Goal: Task Accomplishment & Management: Manage account settings

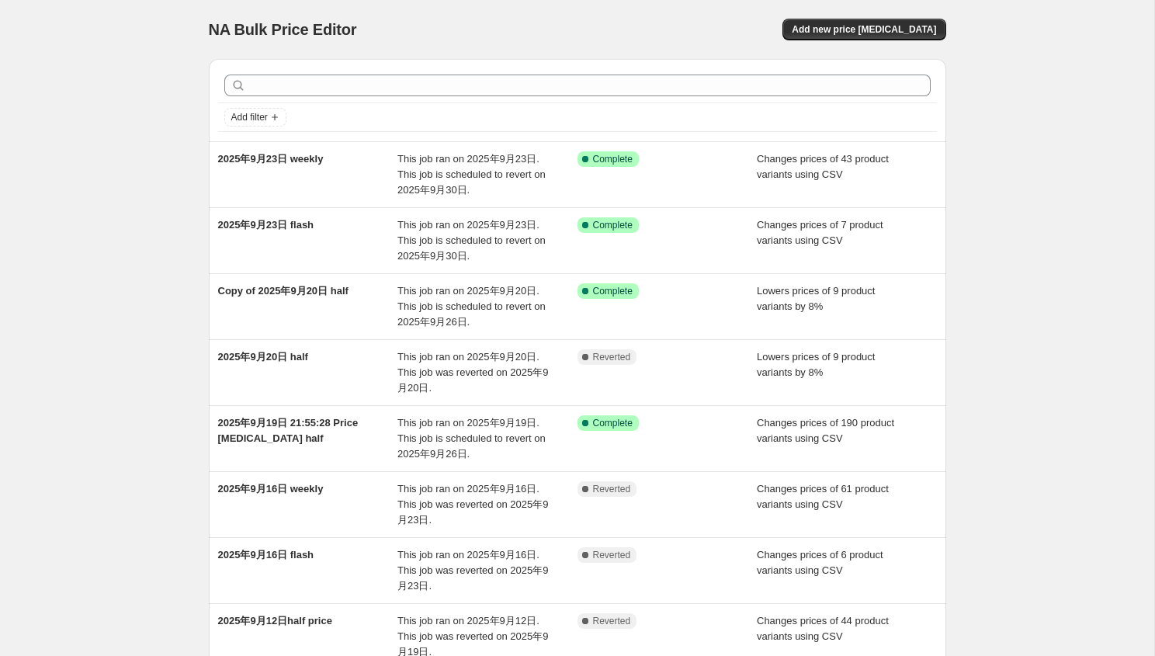
click at [669, 41] on div "NA Bulk Price Editor. This page is ready NA Bulk Price Editor Add new price [ME…" at bounding box center [578, 29] width 738 height 59
click at [887, 36] on button "Add new price [MEDICAL_DATA]" at bounding box center [864, 30] width 163 height 22
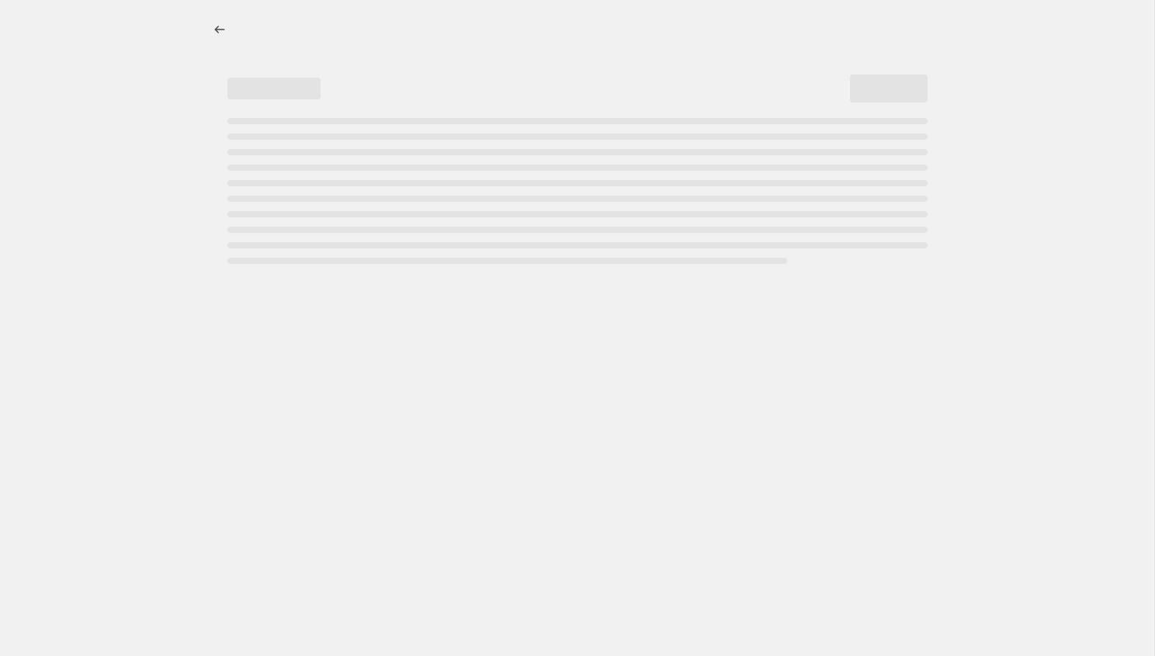
select select "percentage"
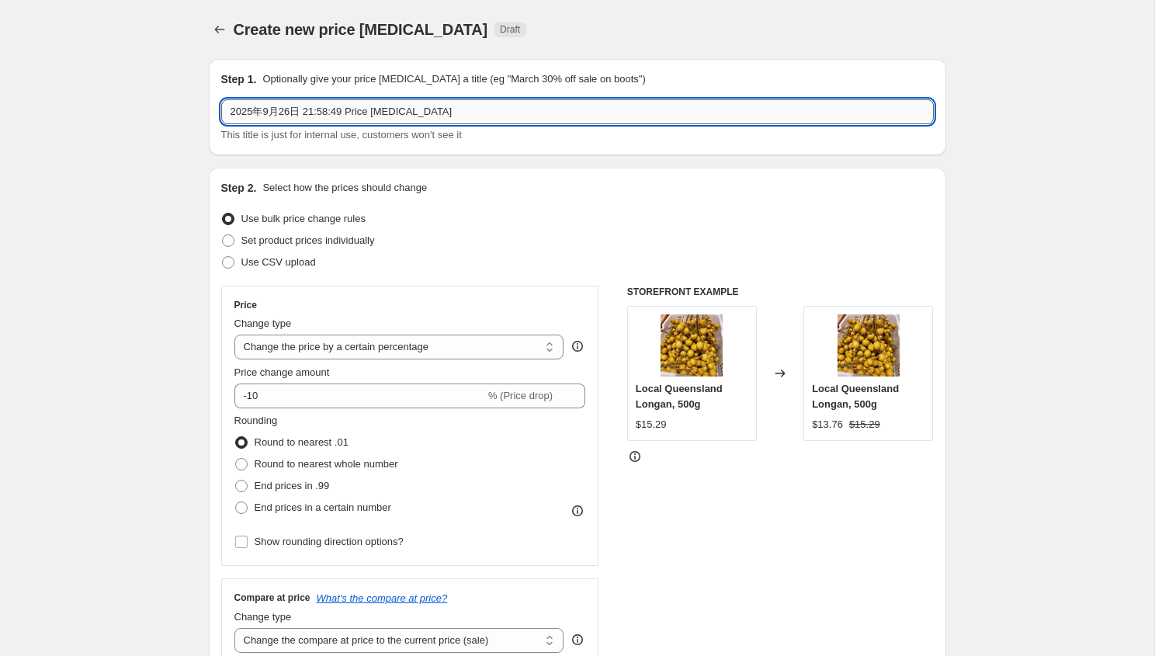
drag, startPoint x: 307, startPoint y: 109, endPoint x: 460, endPoint y: 111, distance: 153.0
click at [460, 111] on input "2025年9月26日 21:58:49 Price [MEDICAL_DATA]" at bounding box center [577, 111] width 713 height 25
click at [221, 31] on icon "Price change jobs" at bounding box center [220, 30] width 16 height 16
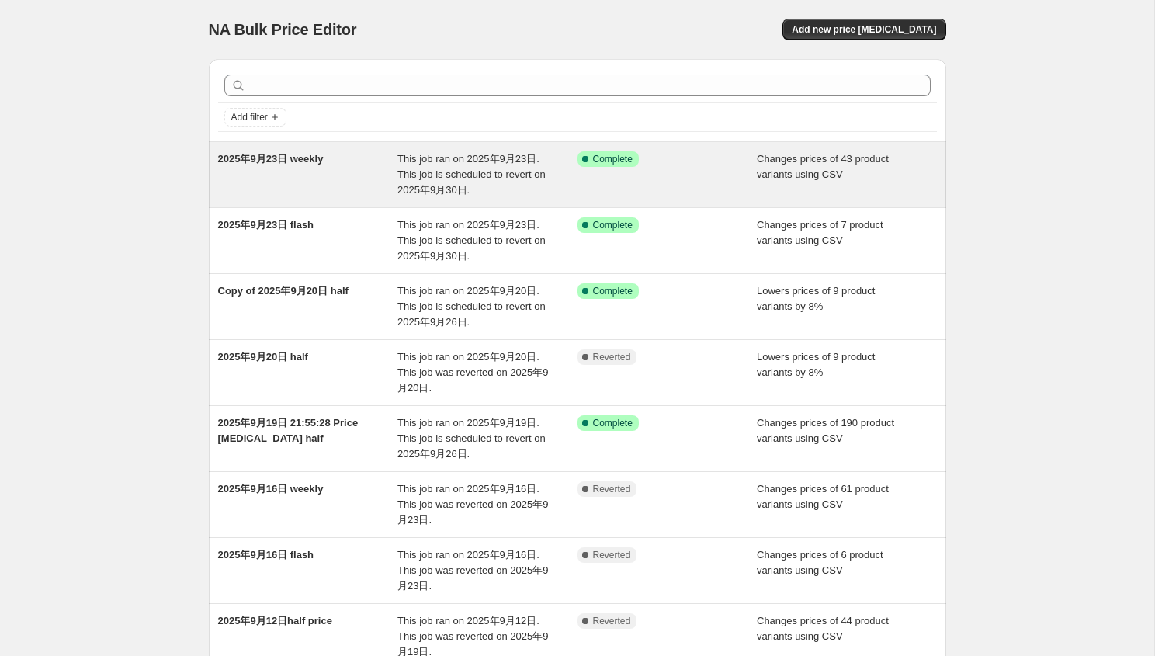
click at [398, 179] on span "This job ran on 2025年9月23日. This job is scheduled to revert on 2025年9月30日." at bounding box center [472, 174] width 148 height 43
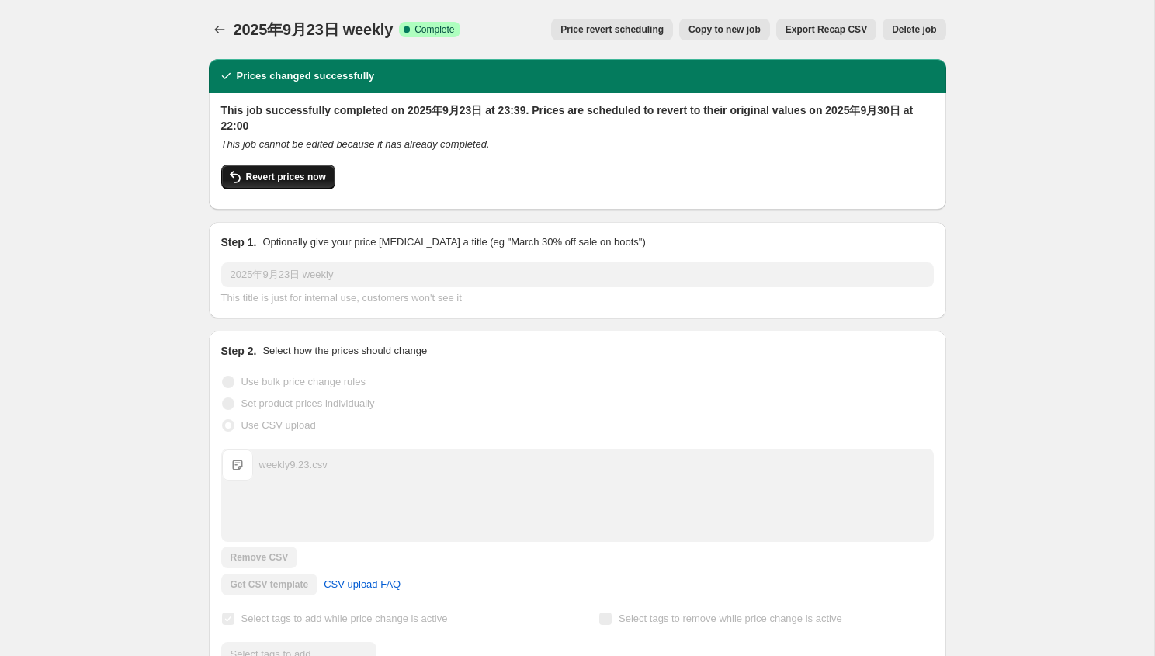
click at [273, 174] on span "Revert prices now" at bounding box center [286, 177] width 80 height 12
checkbox input "false"
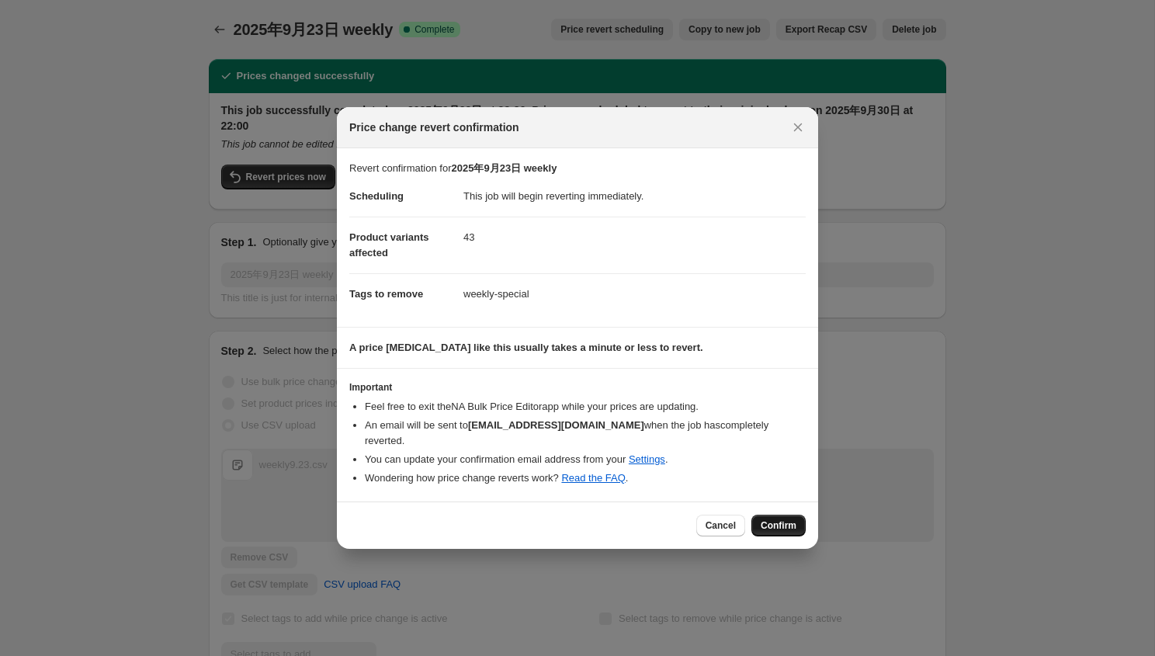
click at [787, 519] on span "Confirm" at bounding box center [779, 525] width 36 height 12
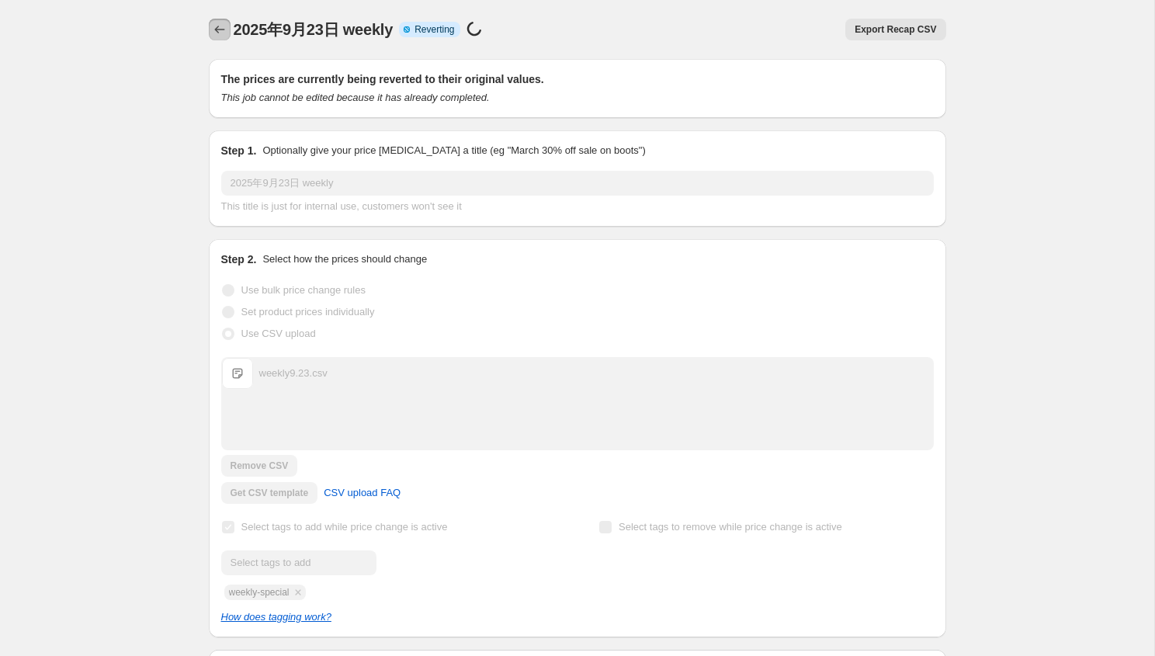
click at [218, 35] on icon "Price change jobs" at bounding box center [220, 30] width 16 height 16
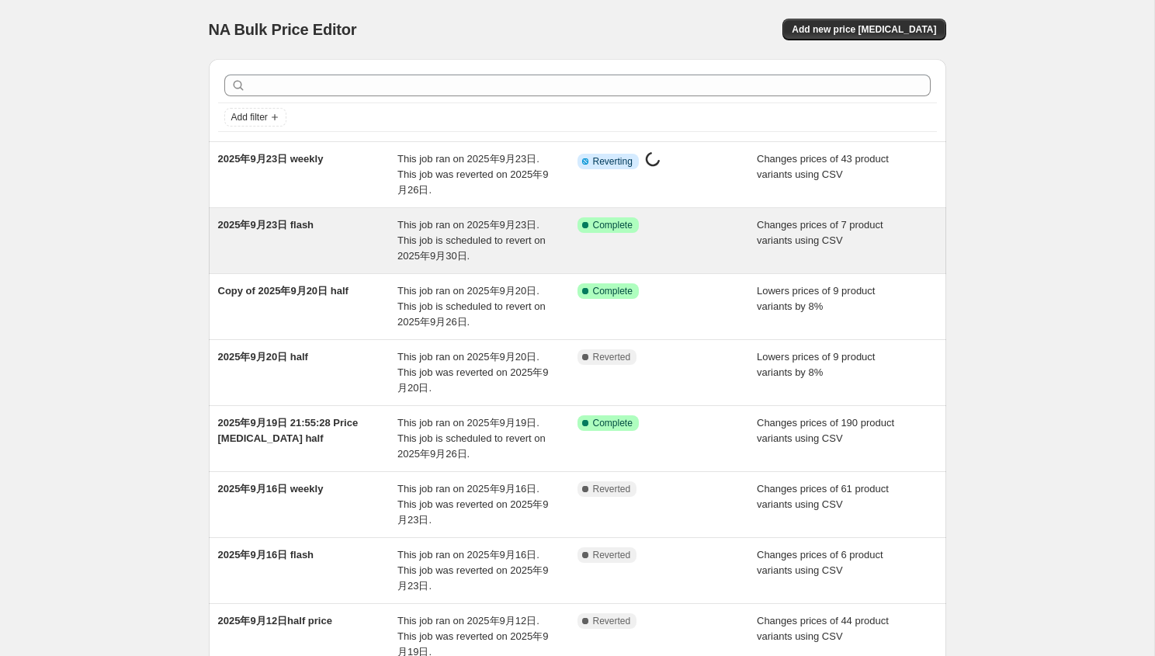
click at [339, 231] on div "2025年9月23日 flash" at bounding box center [308, 240] width 180 height 47
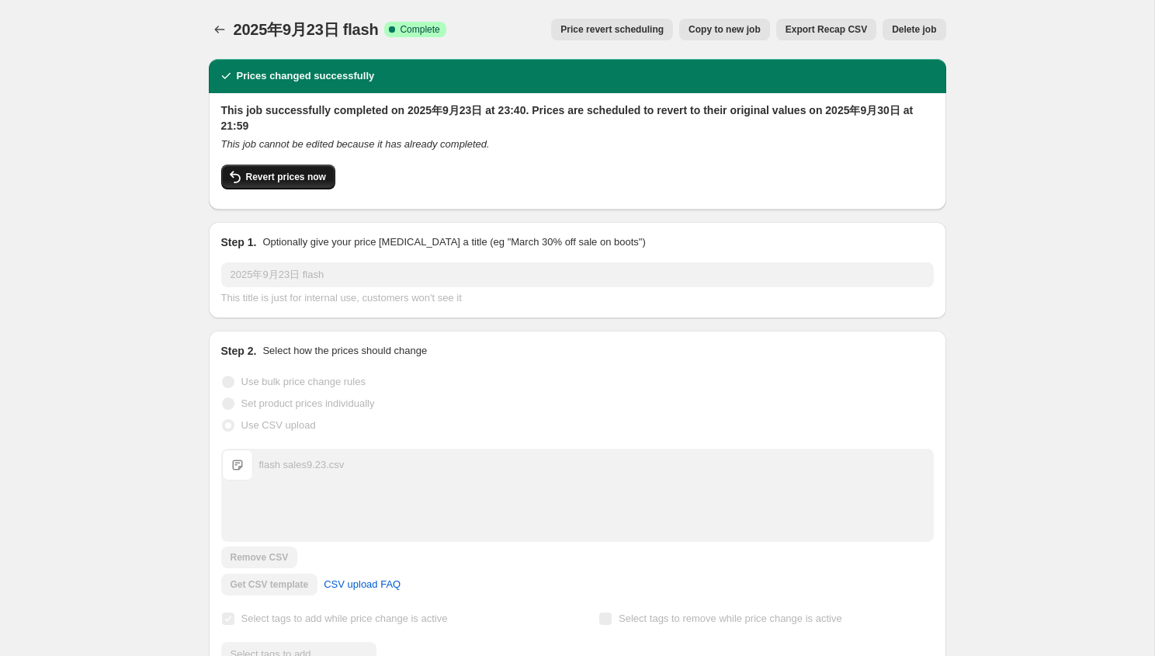
click at [291, 176] on span "Revert prices now" at bounding box center [286, 177] width 80 height 12
checkbox input "false"
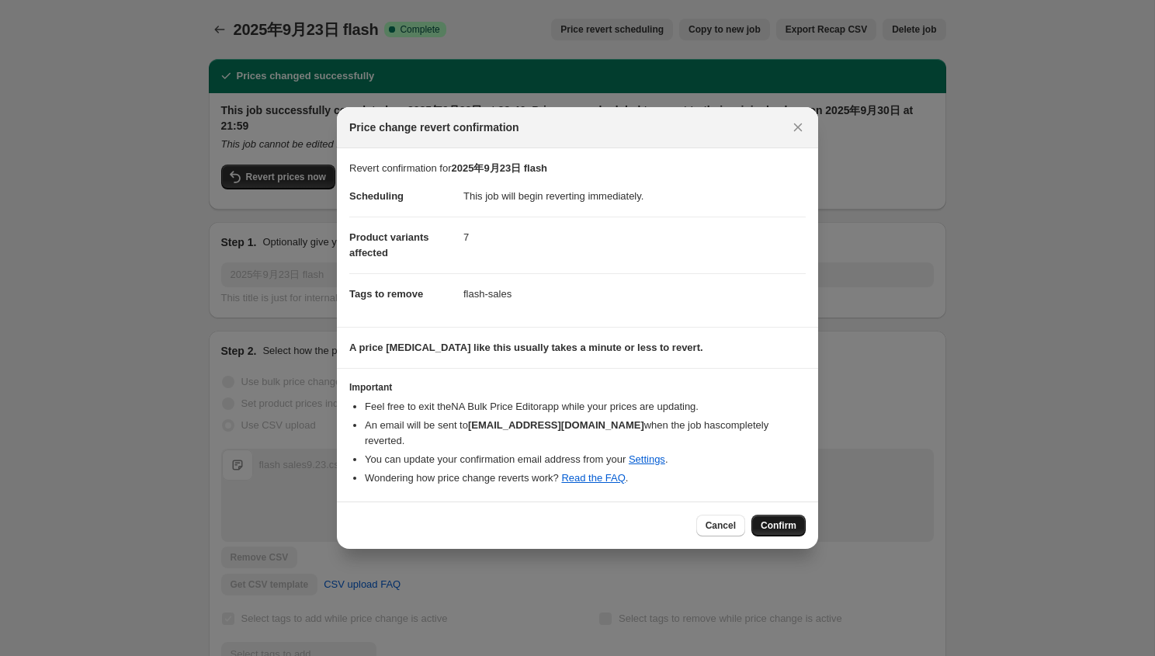
click at [776, 519] on span "Confirm" at bounding box center [779, 525] width 36 height 12
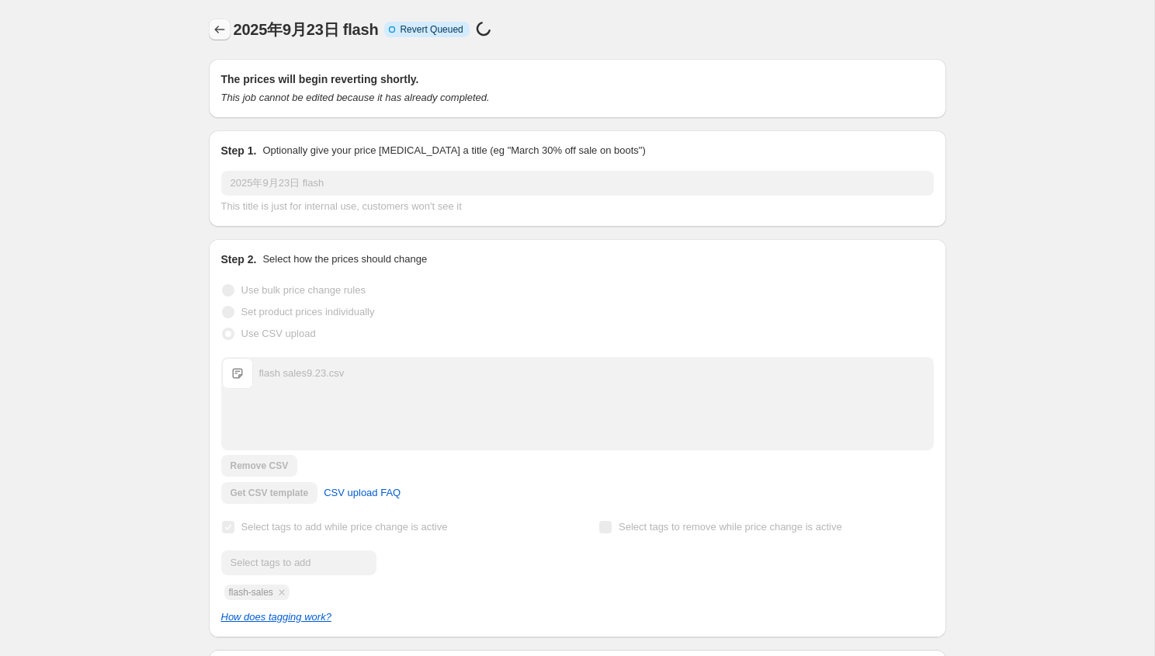
click at [215, 26] on icon "Price change jobs" at bounding box center [220, 30] width 16 height 16
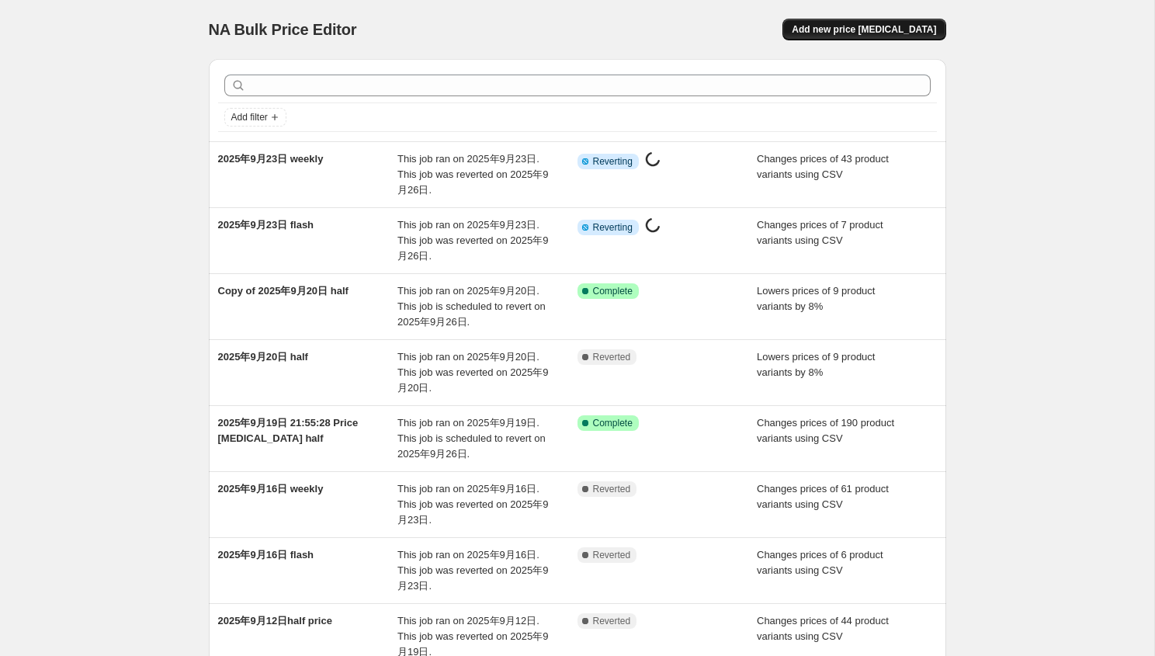
click at [887, 34] on span "Add new price [MEDICAL_DATA]" at bounding box center [864, 29] width 144 height 12
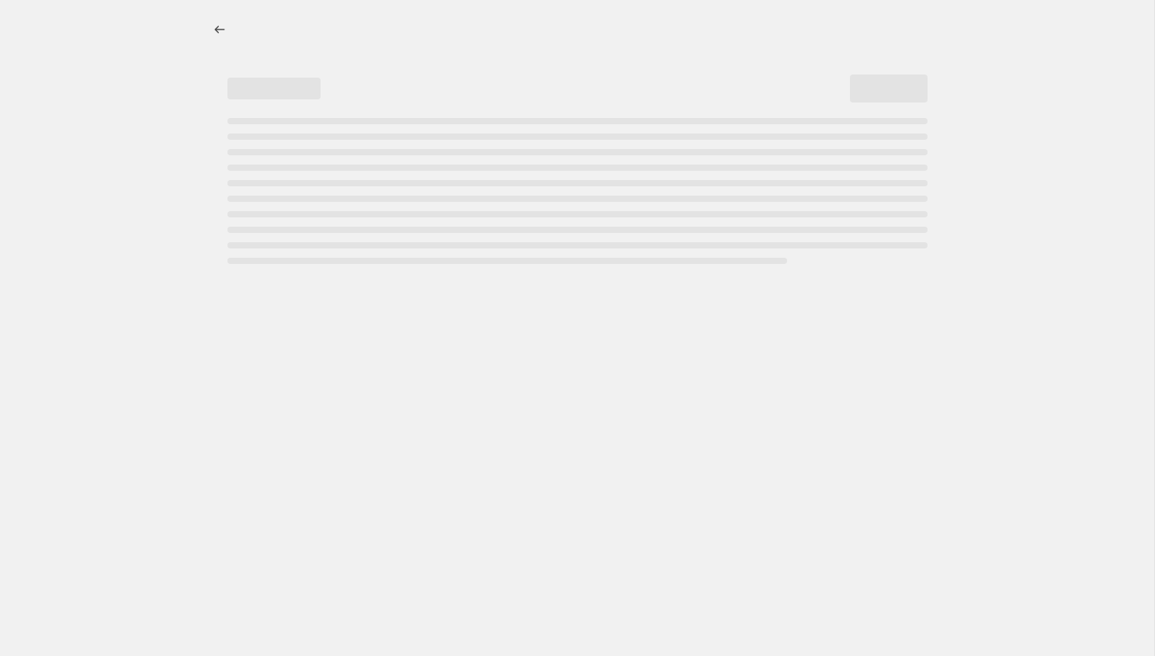
select select "percentage"
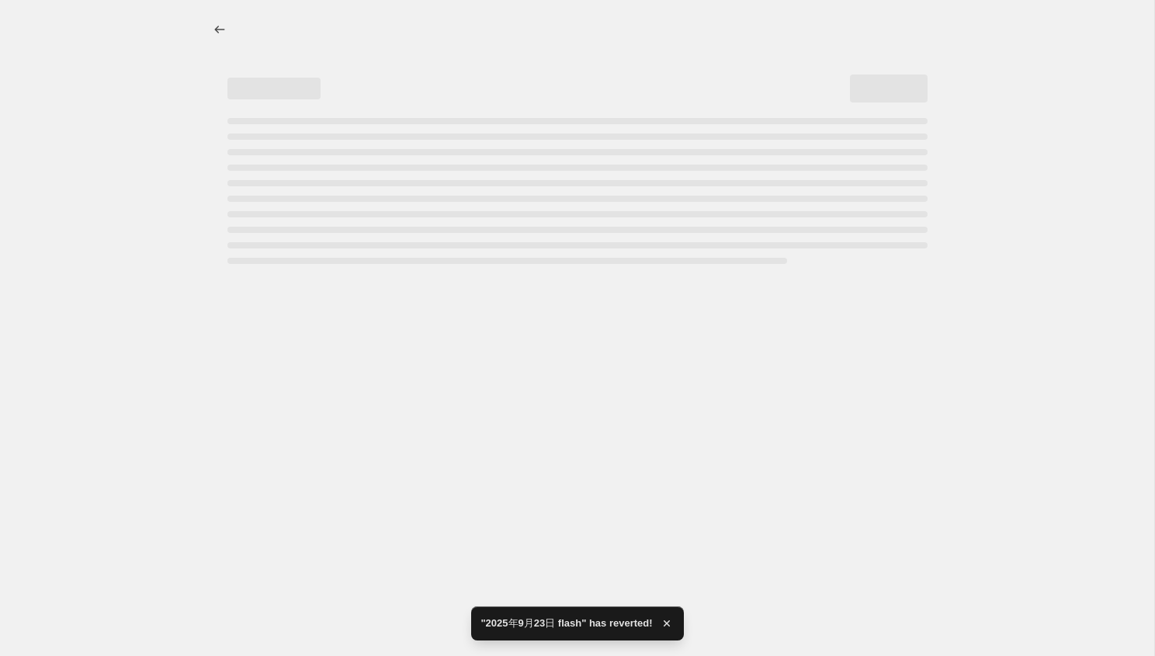
select select "percentage"
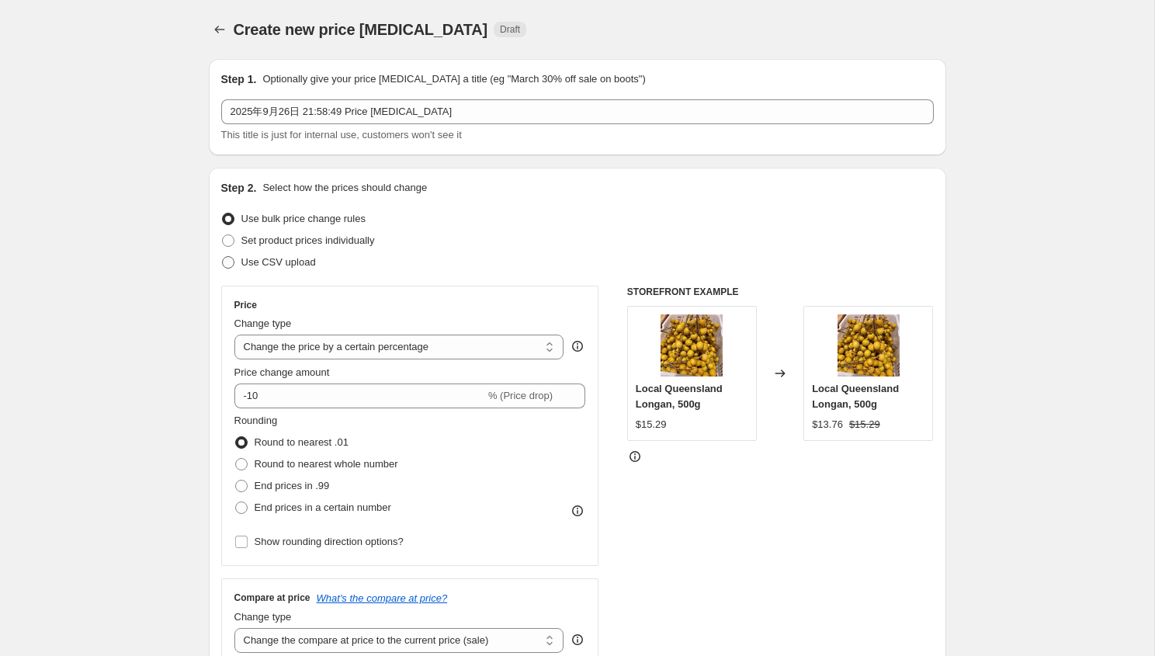
click at [287, 271] on label "Use CSV upload" at bounding box center [268, 263] width 95 height 22
click at [223, 257] on input "Use CSV upload" at bounding box center [222, 256] width 1 height 1
radio input "true"
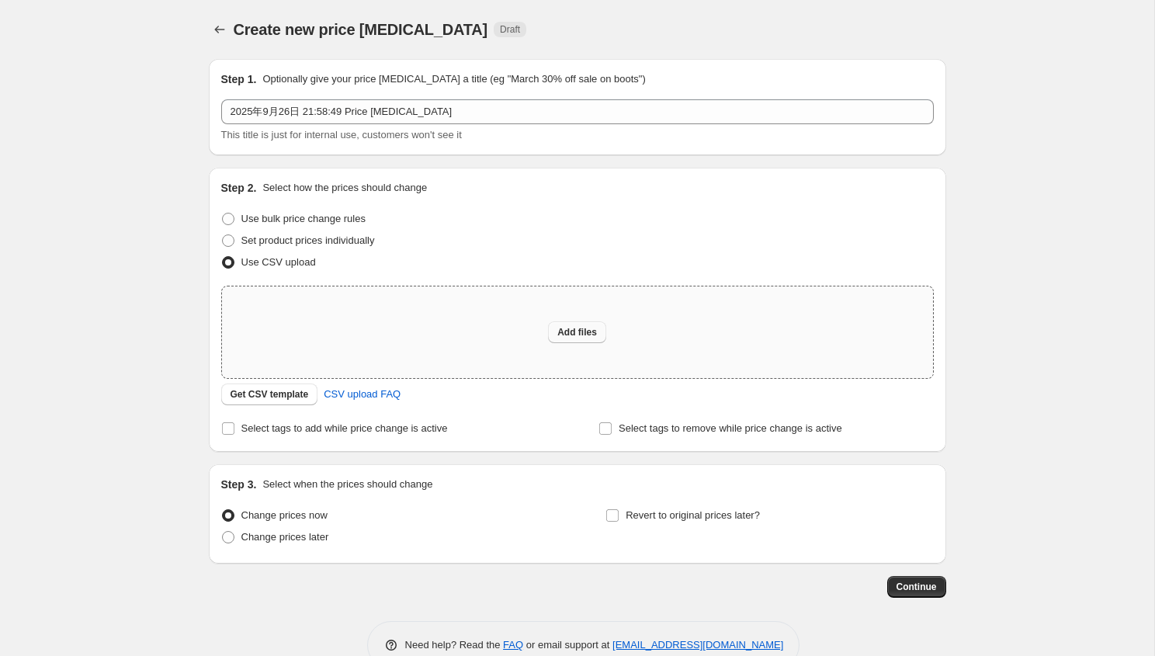
click at [577, 332] on span "Add files" at bounding box center [577, 332] width 40 height 12
click at [228, 30] on button "Price change jobs" at bounding box center [220, 30] width 22 height 22
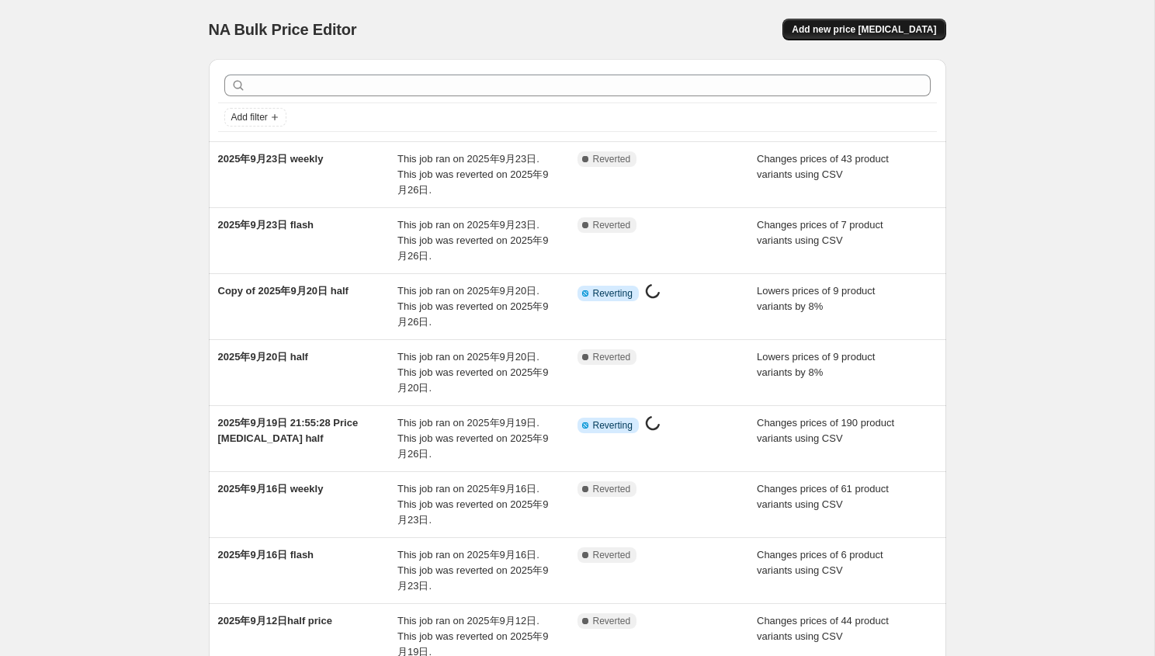
click at [873, 28] on span "Add new price [MEDICAL_DATA]" at bounding box center [864, 29] width 144 height 12
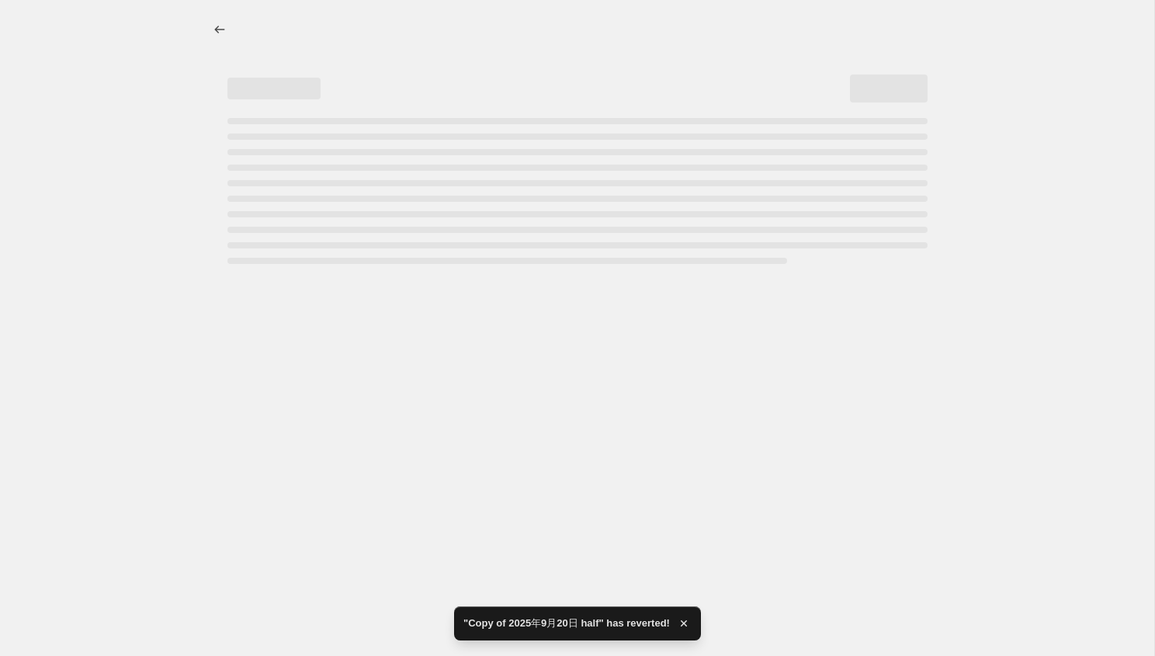
select select "percentage"
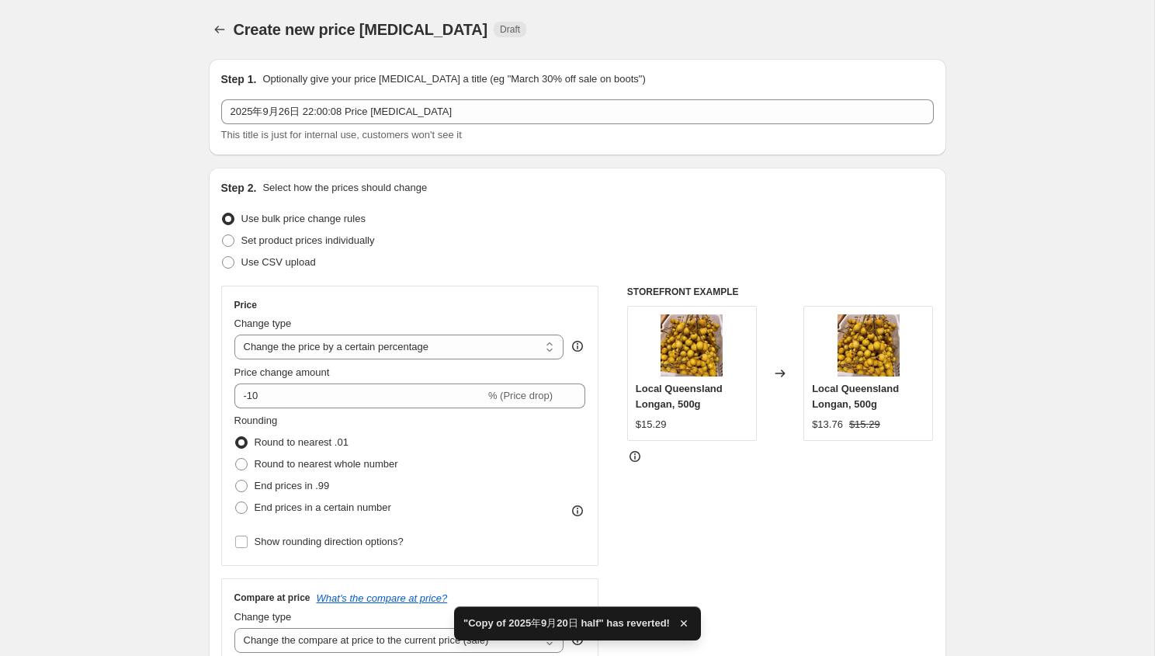
click at [522, 176] on div "Step 2. Select how the prices should change Use bulk price change rules Set pro…" at bounding box center [578, 440] width 738 height 545
click at [293, 258] on span "Use CSV upload" at bounding box center [278, 262] width 75 height 12
click at [223, 257] on input "Use CSV upload" at bounding box center [222, 256] width 1 height 1
radio input "true"
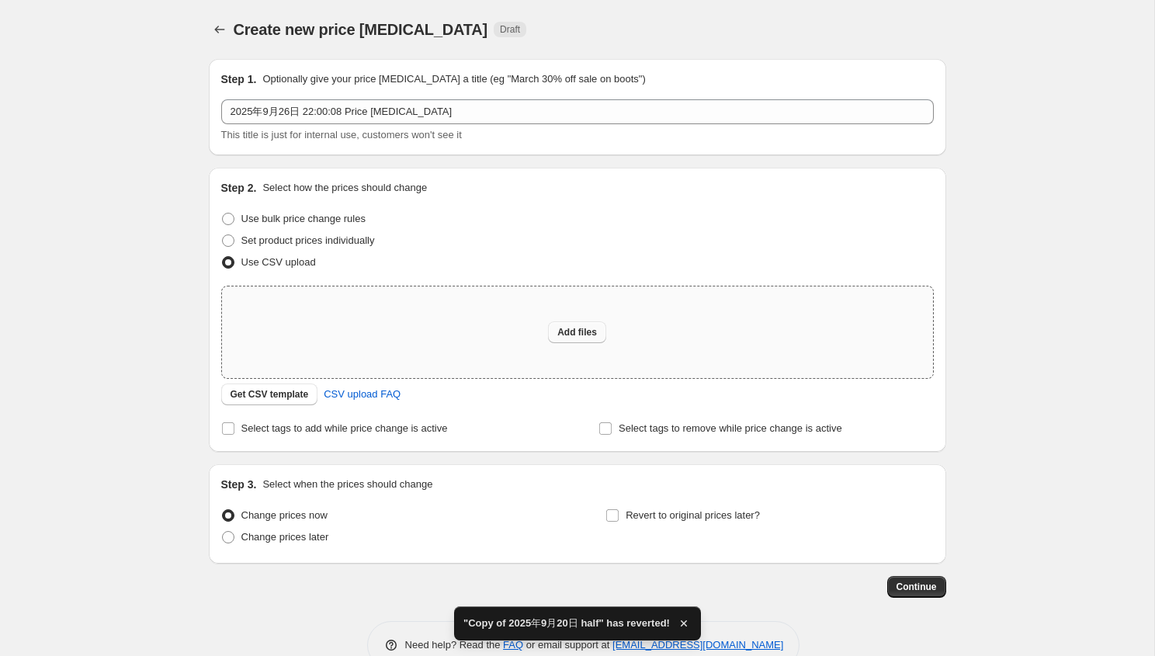
click at [562, 334] on span "Add files" at bounding box center [577, 332] width 40 height 12
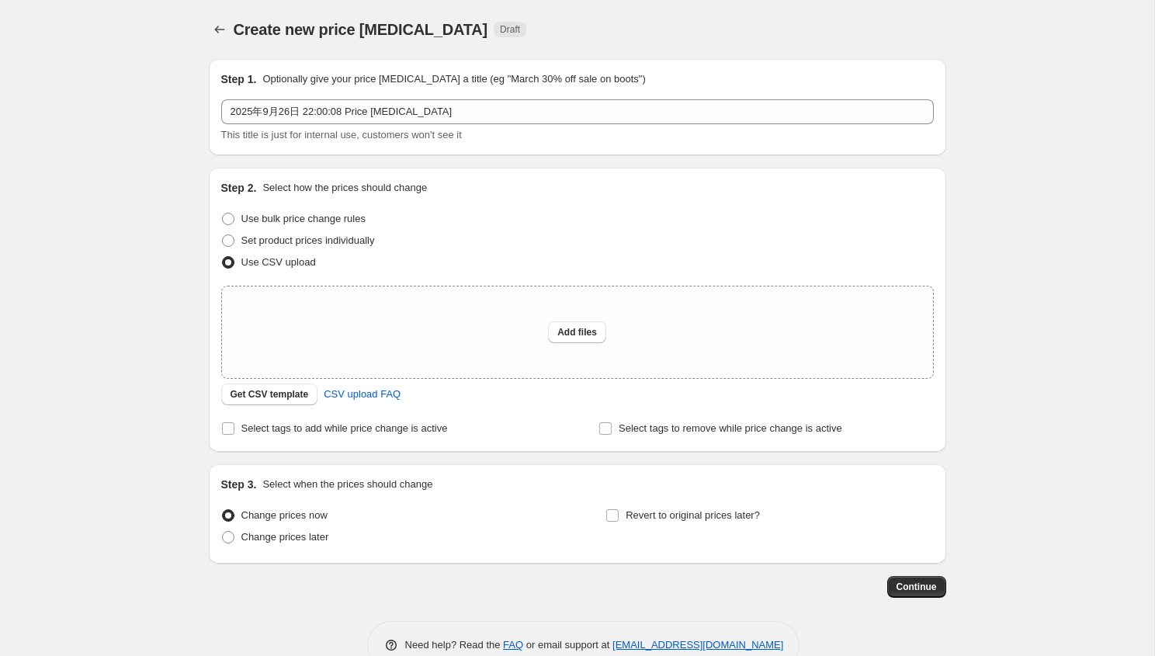
type input "C:\fakepath\half 9.26.csv"
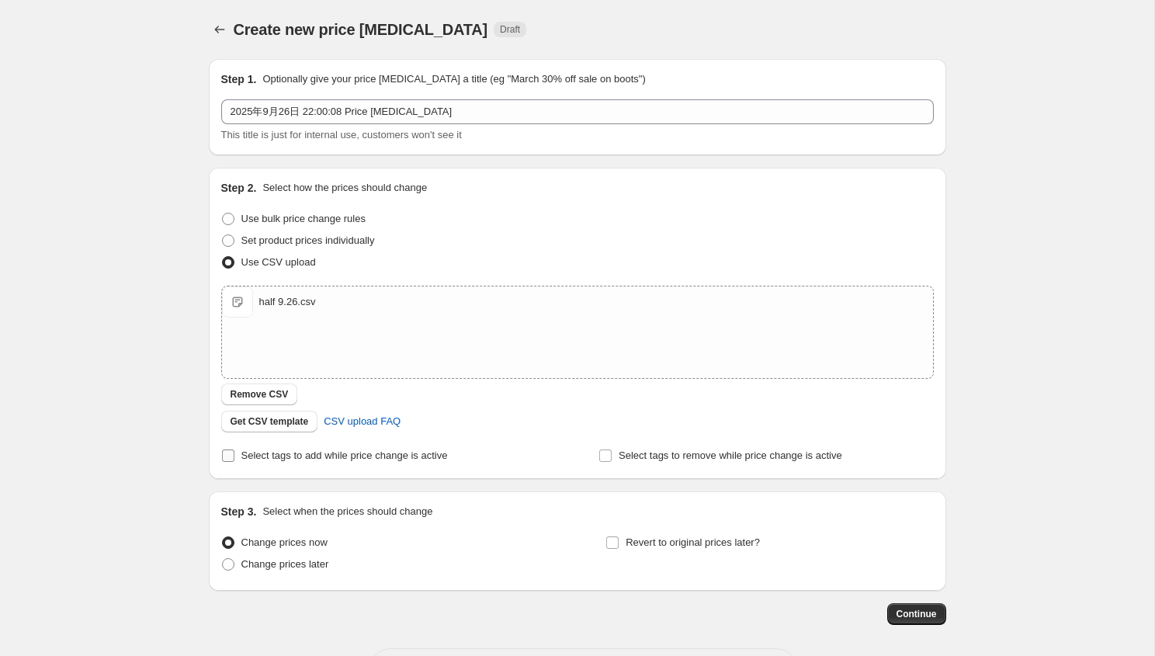
click at [392, 459] on span "Select tags to add while price change is active" at bounding box center [344, 456] width 207 height 12
click at [234, 459] on input "Select tags to add while price change is active" at bounding box center [228, 456] width 12 height 12
checkbox input "true"
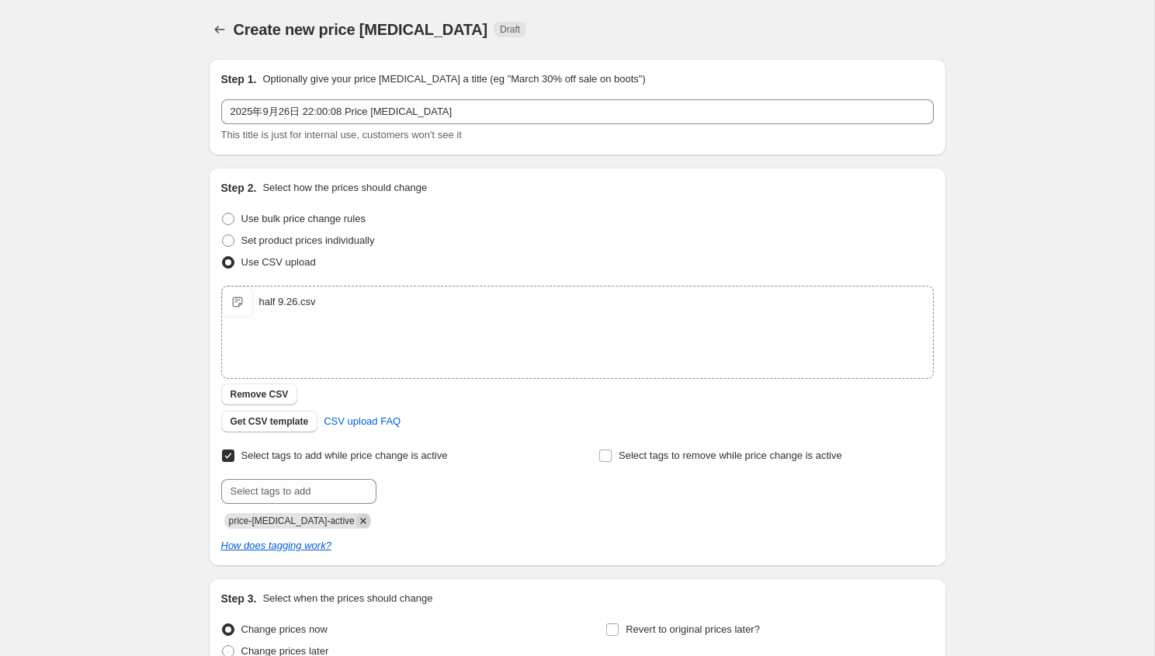
click at [356, 523] on icon "Remove price-change-job-active" at bounding box center [363, 521] width 14 height 14
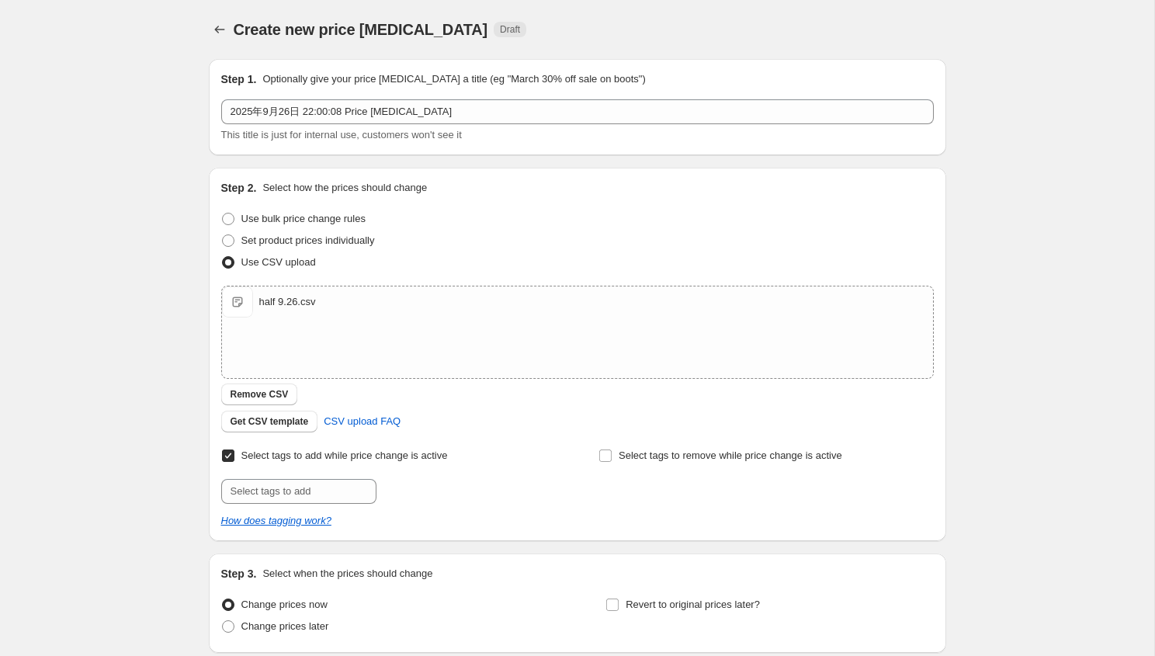
click at [340, 504] on div "Select tags to add while price change is active Submit Select tags to remove wh…" at bounding box center [577, 487] width 713 height 84
click at [332, 500] on input "text" at bounding box center [298, 491] width 155 height 25
type input "half-price"
click at [441, 488] on span "half-price" at bounding box center [431, 489] width 42 height 11
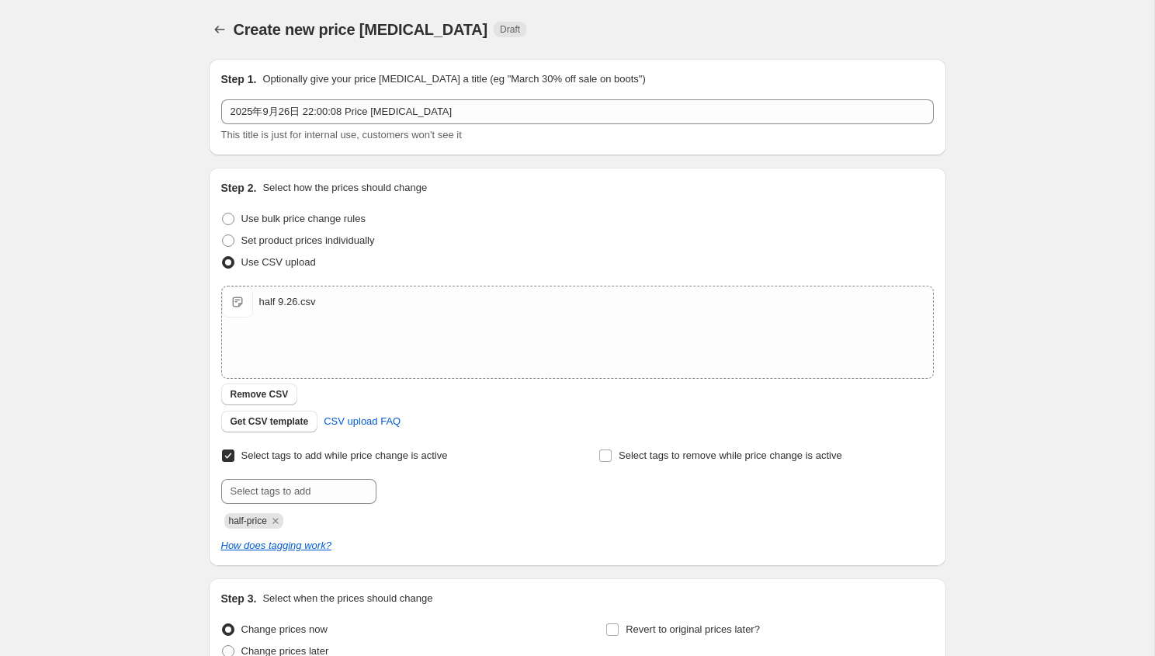
click at [565, 533] on div "Select tags to add while price change is active Submit half-price Select tags t…" at bounding box center [577, 499] width 713 height 109
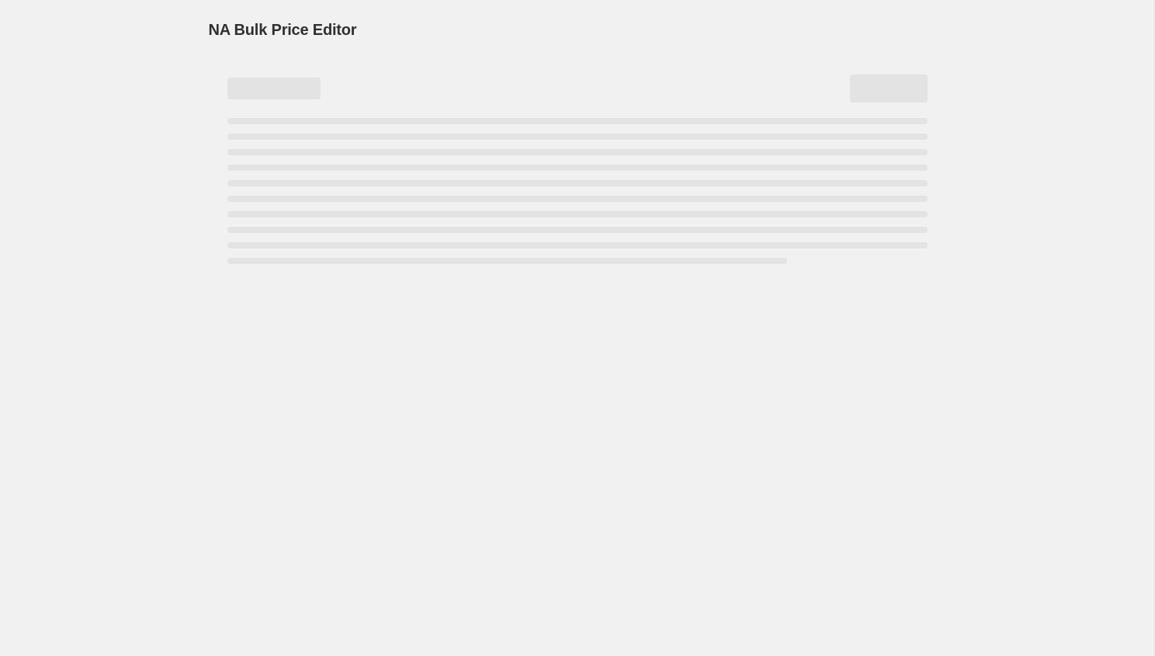
click at [579, 23] on div "NA Bulk Price Editor" at bounding box center [578, 30] width 738 height 22
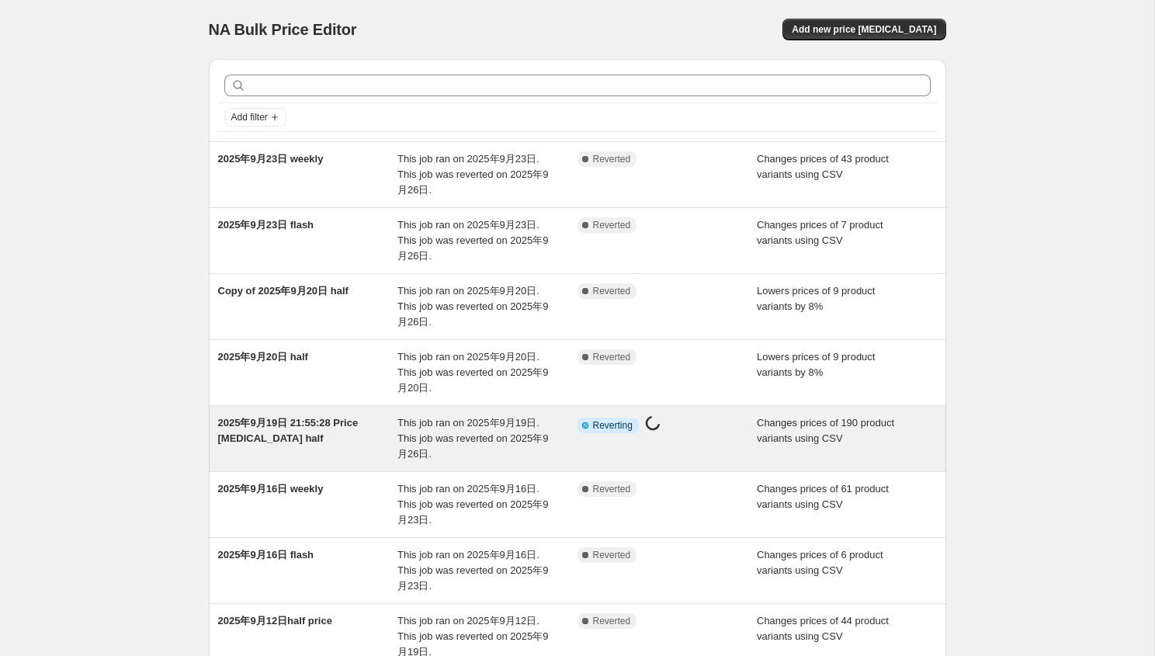
click at [697, 449] on div "Info Partially complete Reverting Price [MEDICAL_DATA] in progress..." at bounding box center [668, 438] width 180 height 47
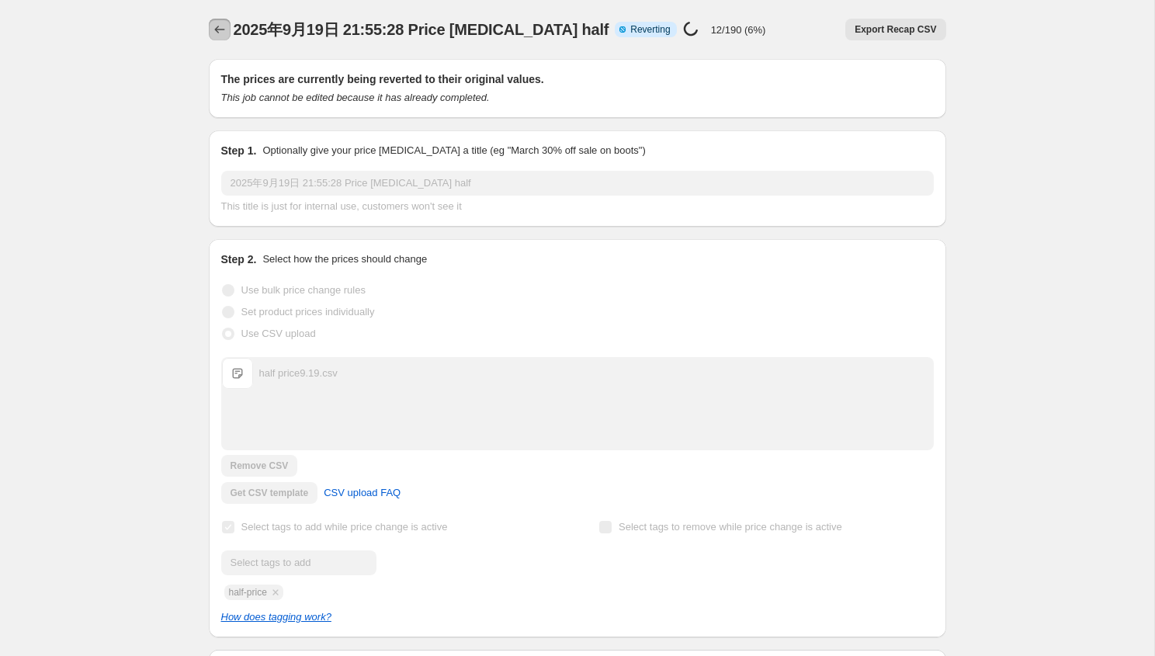
click at [214, 26] on icon "Price change jobs" at bounding box center [220, 30] width 16 height 16
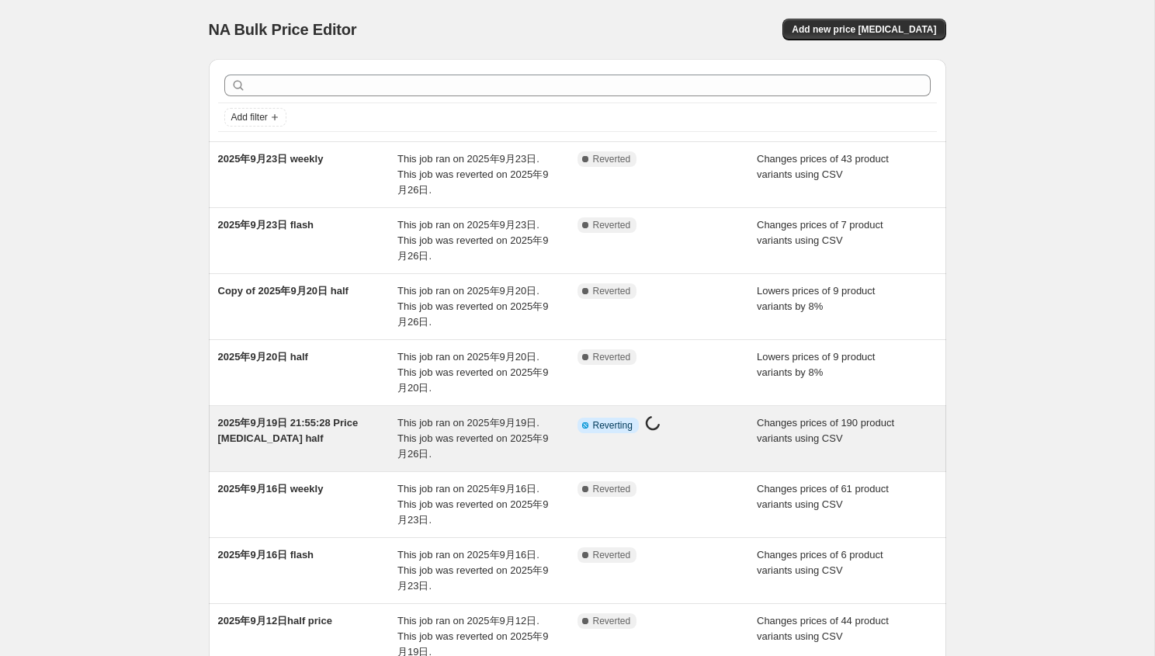
click at [706, 422] on div "Info Partially complete Reverting Price change job in progress..." at bounding box center [656, 425] width 157 height 20
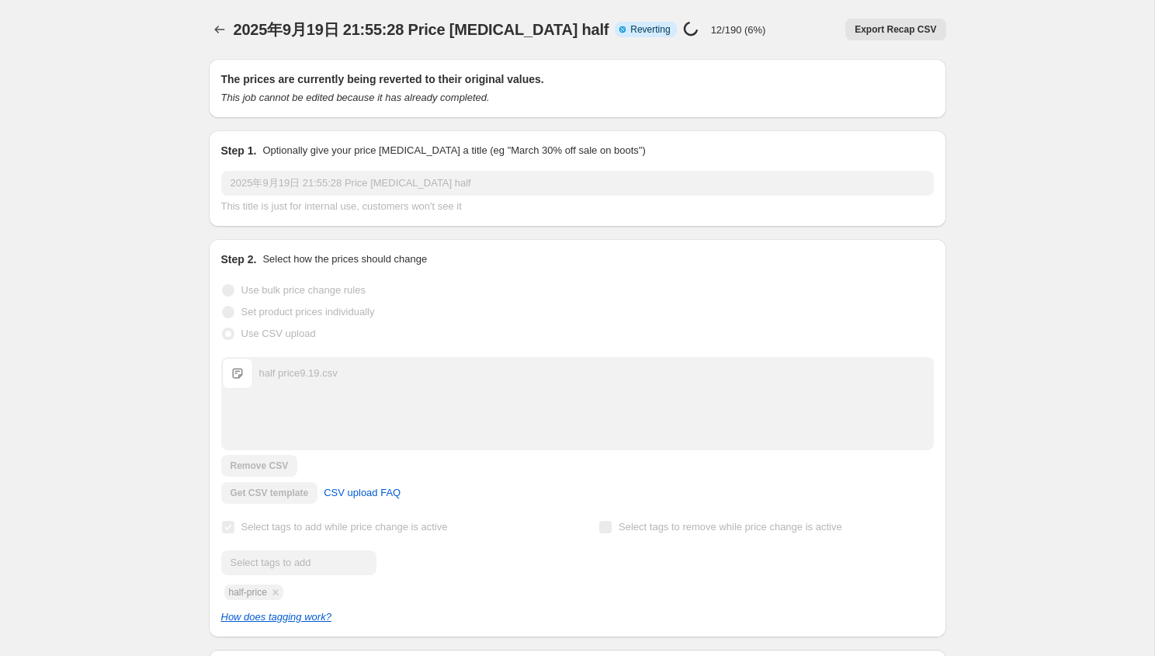
click at [221, 33] on icon "Price change jobs" at bounding box center [220, 30] width 16 height 16
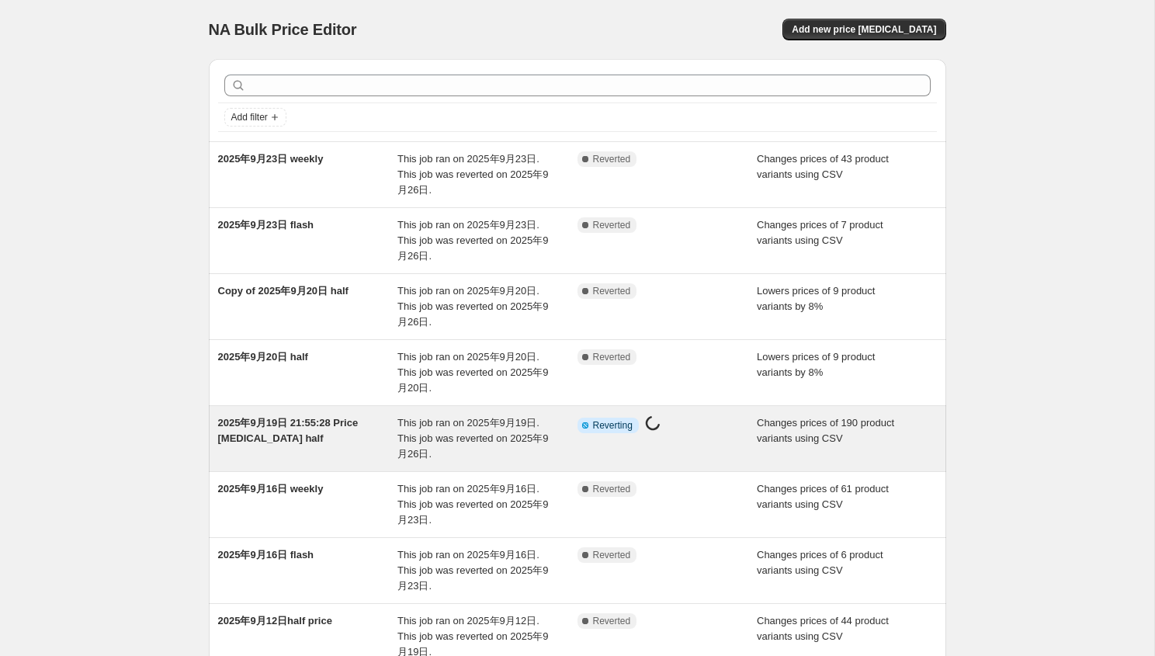
click at [439, 408] on div "2025年9月19日 21:55:28 Price change job half This job ran on 2025年9月19日. This job …" at bounding box center [578, 438] width 738 height 65
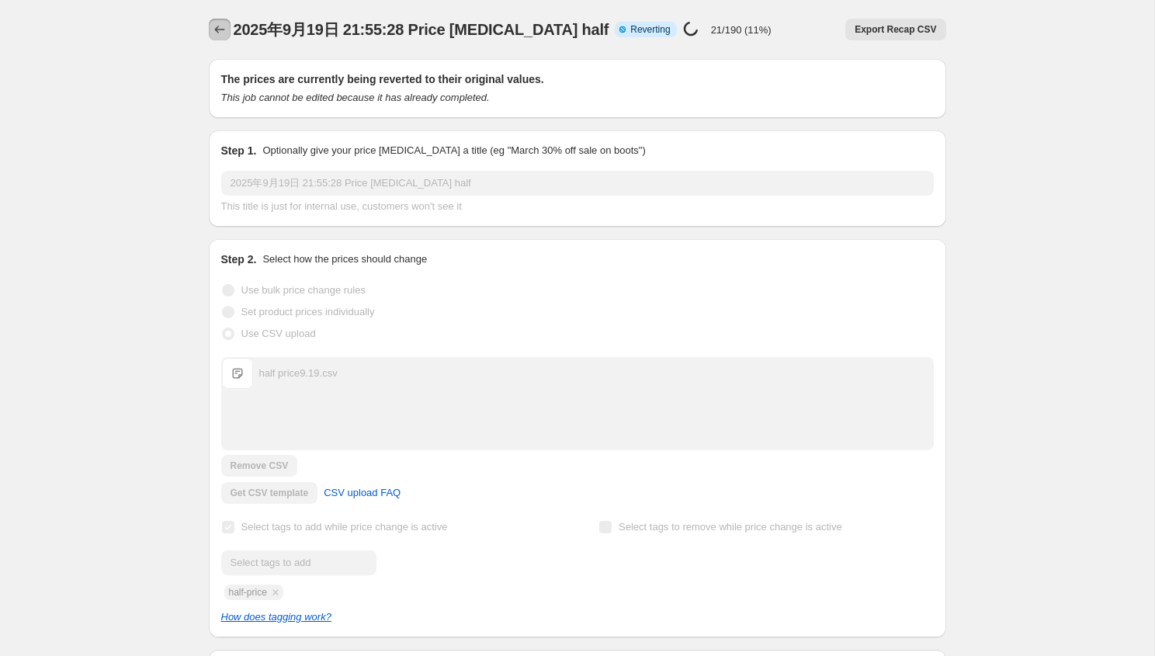
click at [212, 29] on icon "Price change jobs" at bounding box center [220, 30] width 16 height 16
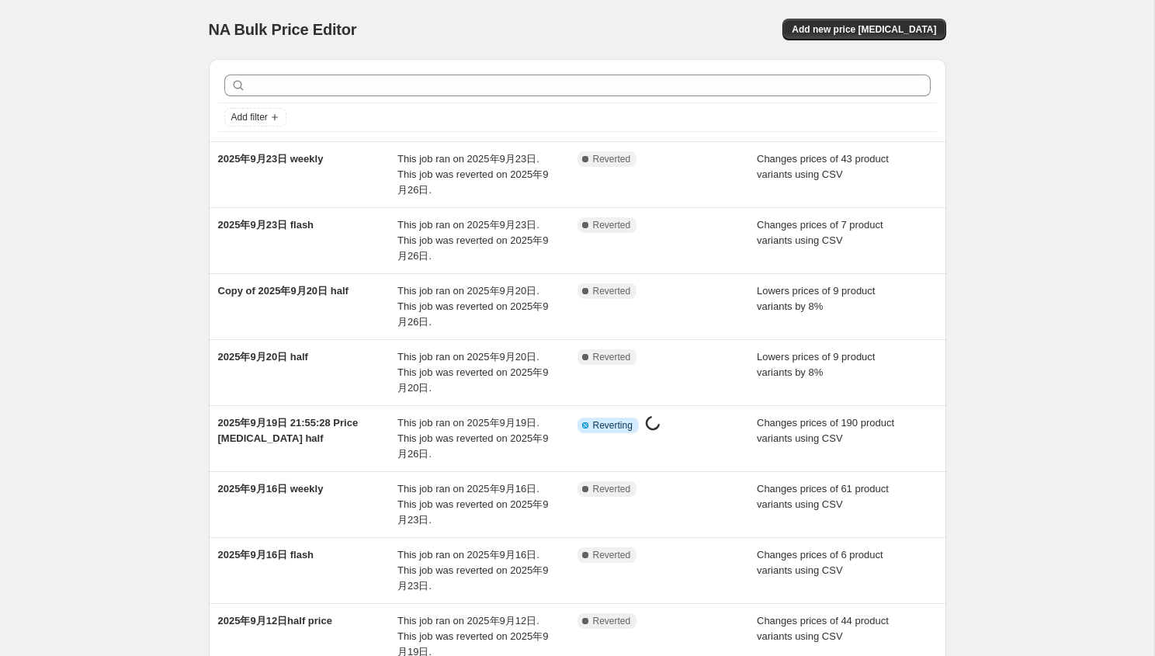
click at [555, 21] on div "NA Bulk Price Editor" at bounding box center [386, 30] width 355 height 22
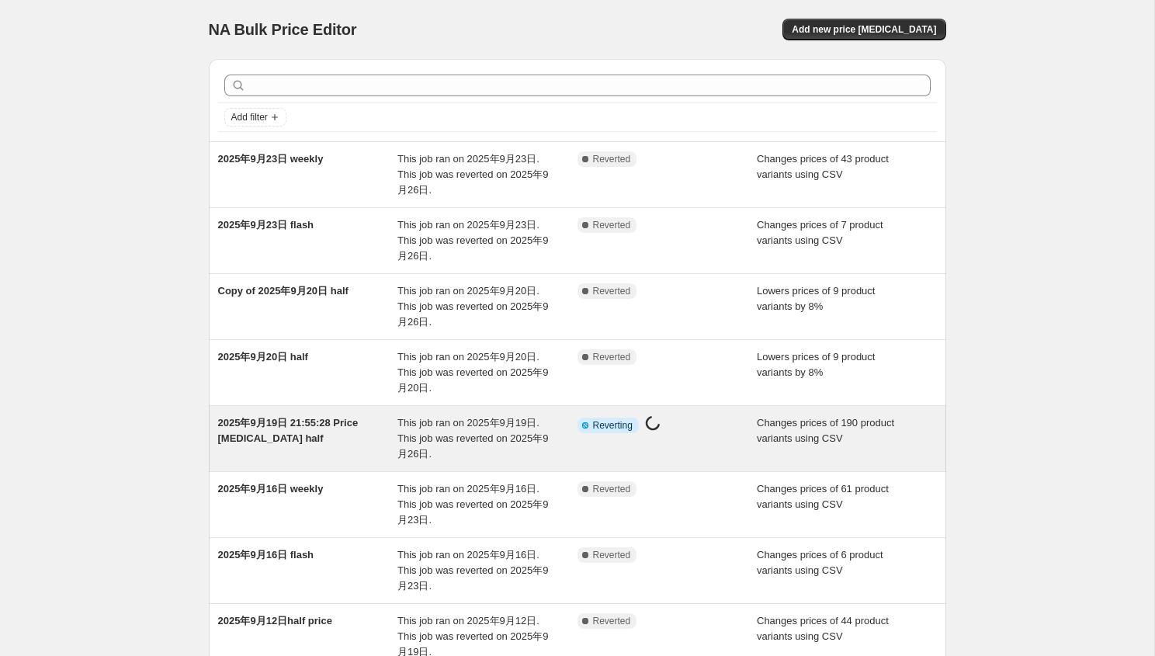
click at [646, 436] on div "Info Partially complete Reverting Price change job in progress..." at bounding box center [668, 438] width 180 height 47
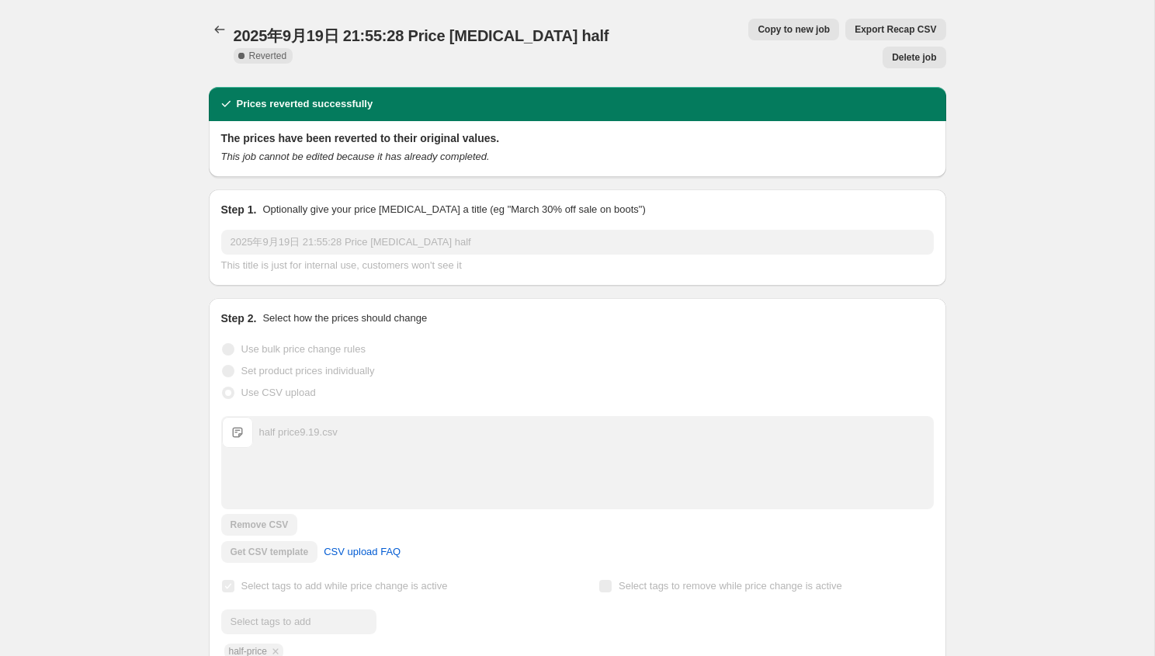
click at [221, 30] on icon "Price change jobs" at bounding box center [220, 30] width 16 height 16
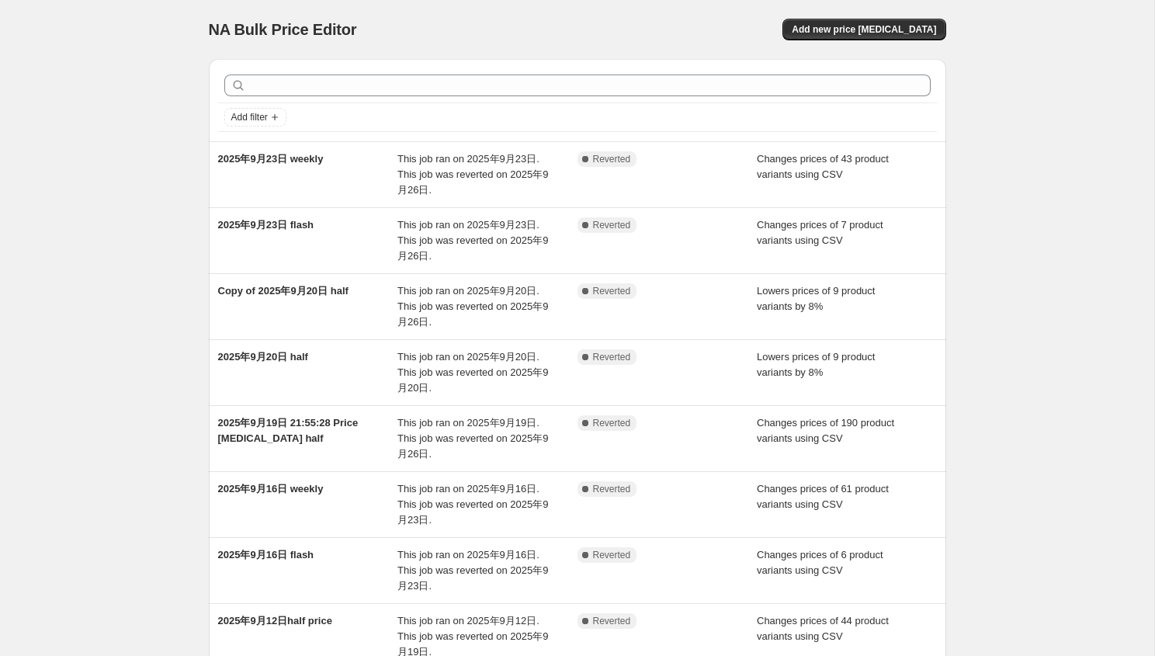
click at [881, 17] on div "NA Bulk Price Editor. This page is ready NA Bulk Price Editor Add new price [ME…" at bounding box center [578, 29] width 738 height 59
click at [878, 29] on span "Add new price [MEDICAL_DATA]" at bounding box center [864, 29] width 144 height 12
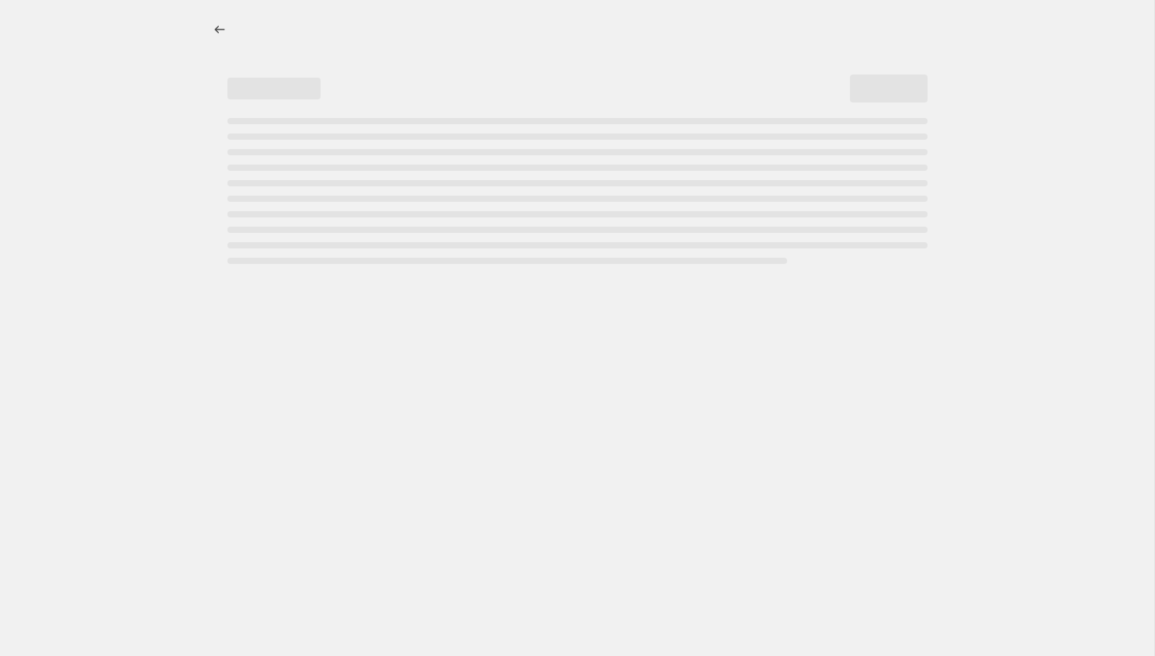
select select "percentage"
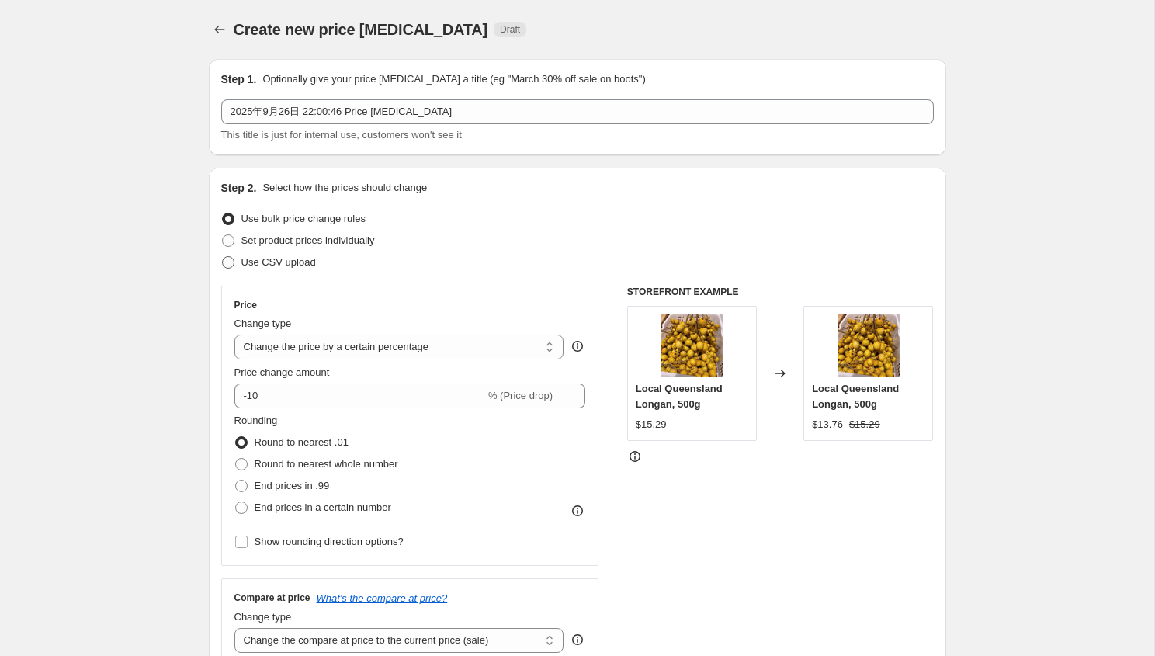
click at [270, 261] on span "Use CSV upload" at bounding box center [278, 262] width 75 height 12
click at [223, 257] on input "Use CSV upload" at bounding box center [222, 256] width 1 height 1
radio input "true"
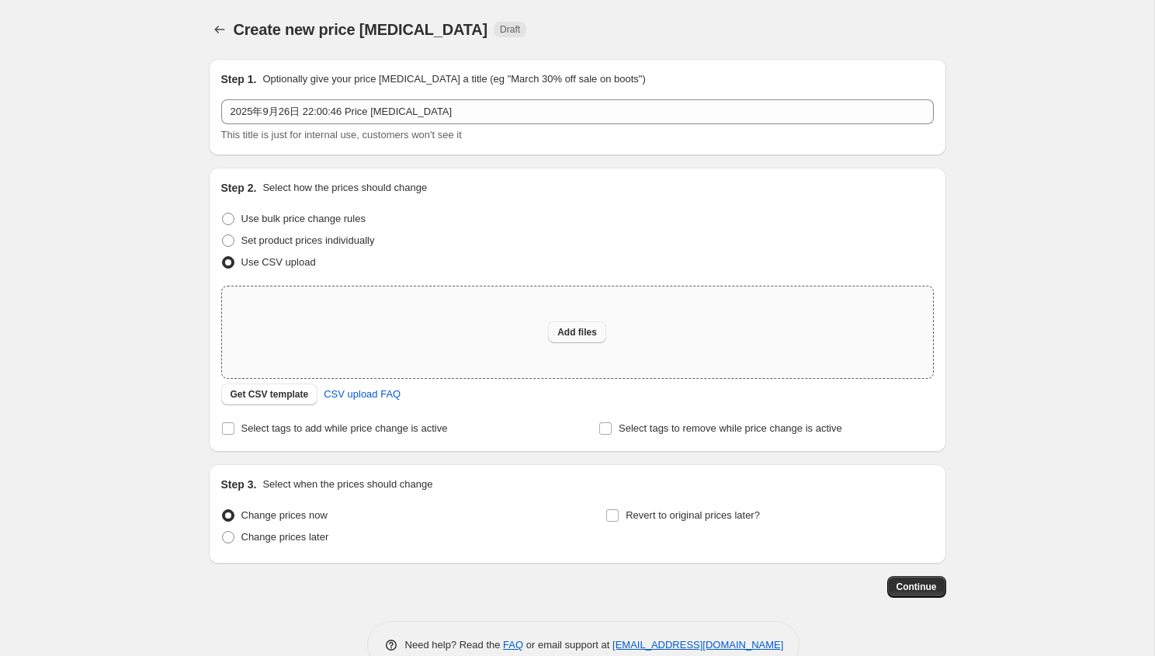
click at [585, 336] on span "Add files" at bounding box center [577, 332] width 40 height 12
type input "C:\fakepath\half 9.26.csv"
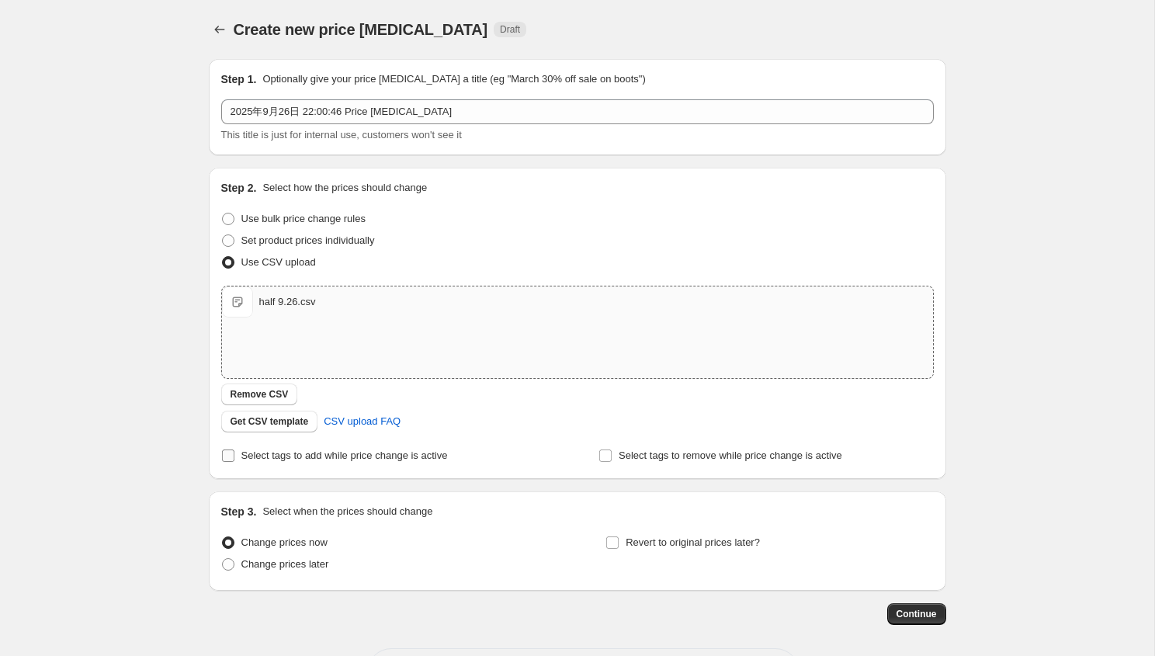
click at [359, 454] on span "Select tags to add while price change is active" at bounding box center [344, 456] width 207 height 12
click at [234, 454] on input "Select tags to add while price change is active" at bounding box center [228, 456] width 12 height 12
checkbox input "true"
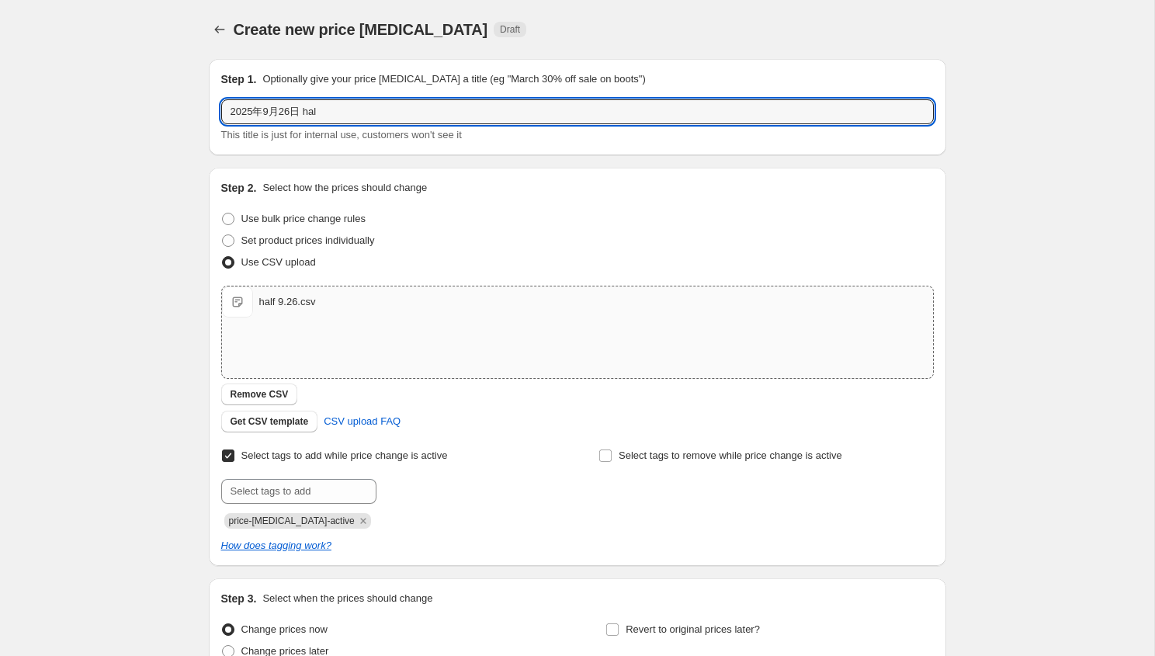
drag, startPoint x: 309, startPoint y: 112, endPoint x: 651, endPoint y: 161, distance: 346.0
click at [651, 161] on div "Step 1. Optionally give your price change job a title (eg "March 30% off sale o…" at bounding box center [571, 379] width 750 height 665
type input "2025年9月26日 half price"
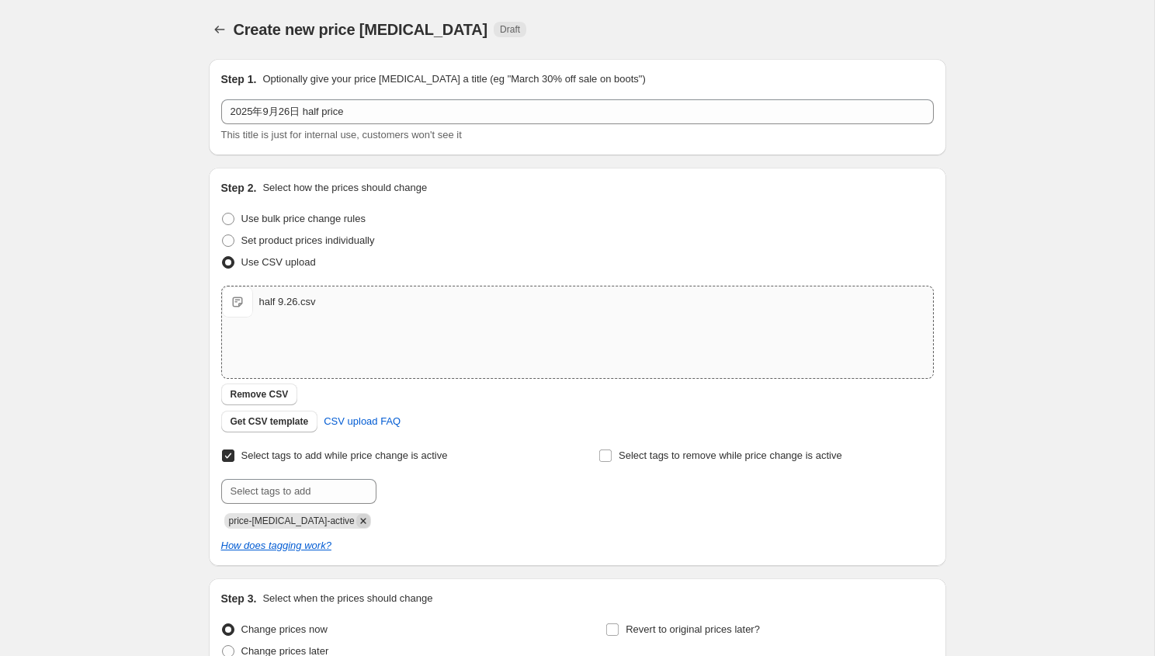
click at [356, 520] on icon "Remove price-change-job-active" at bounding box center [363, 521] width 14 height 14
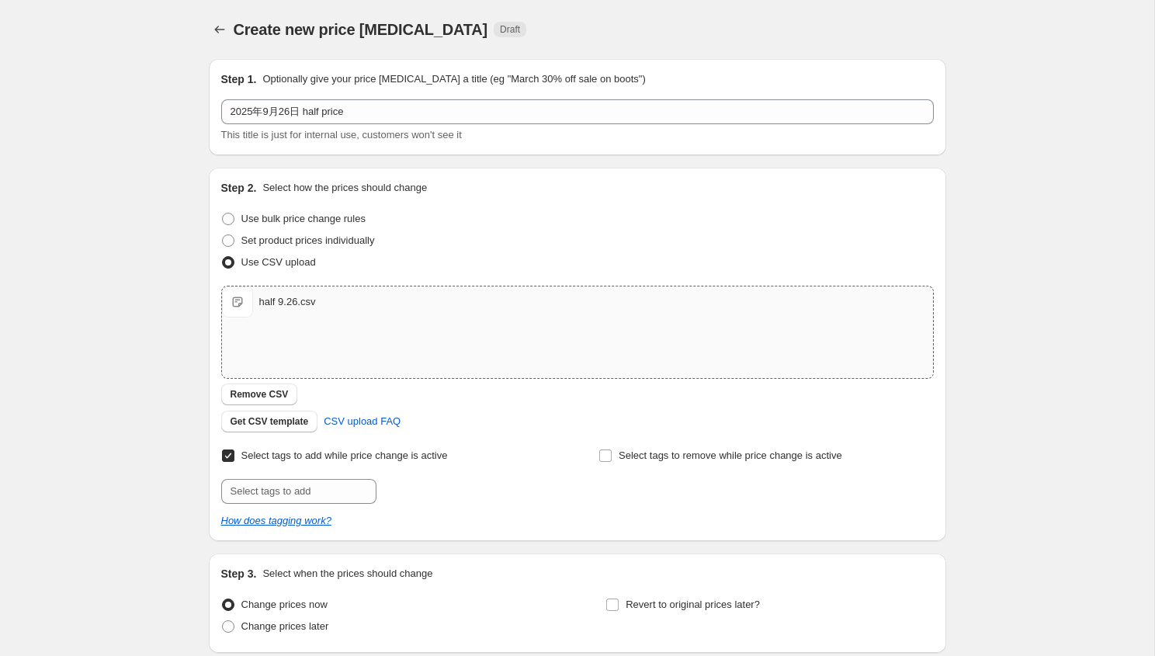
click at [331, 503] on div "Select tags to add while price change is active Submit Select tags to remove wh…" at bounding box center [577, 487] width 713 height 84
click at [330, 500] on input "text" at bounding box center [298, 491] width 155 height 25
type input "half-price"
click at [221, 168] on button "Submit" at bounding box center [243, 176] width 44 height 16
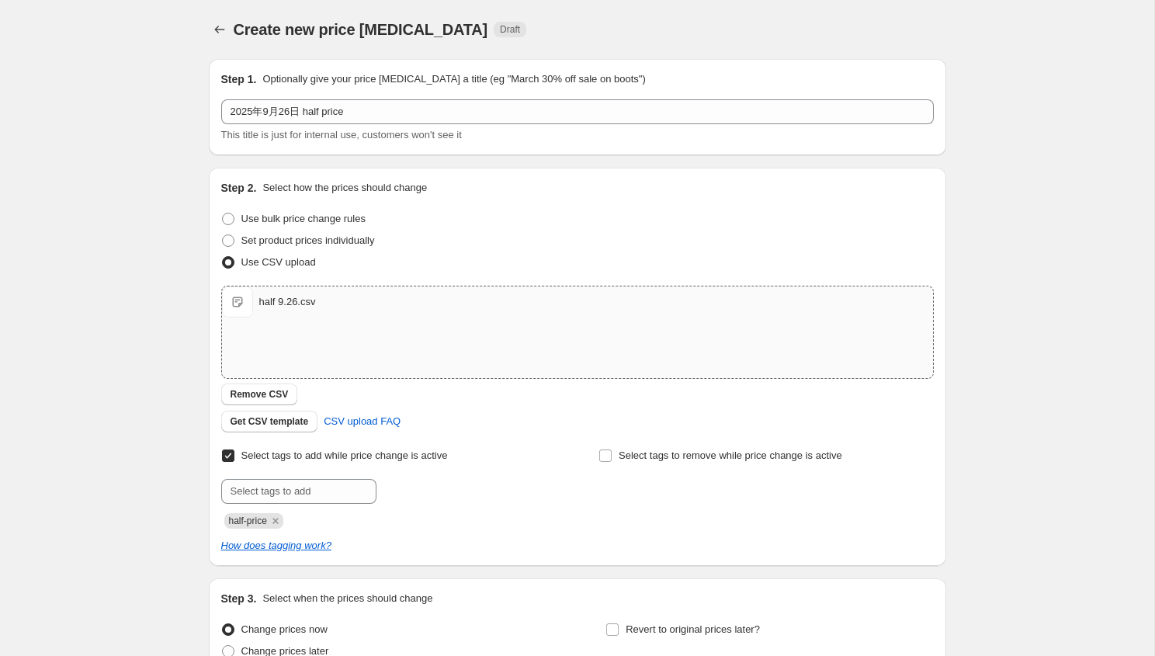
click at [563, 539] on div "How does tagging work?" at bounding box center [577, 546] width 713 height 16
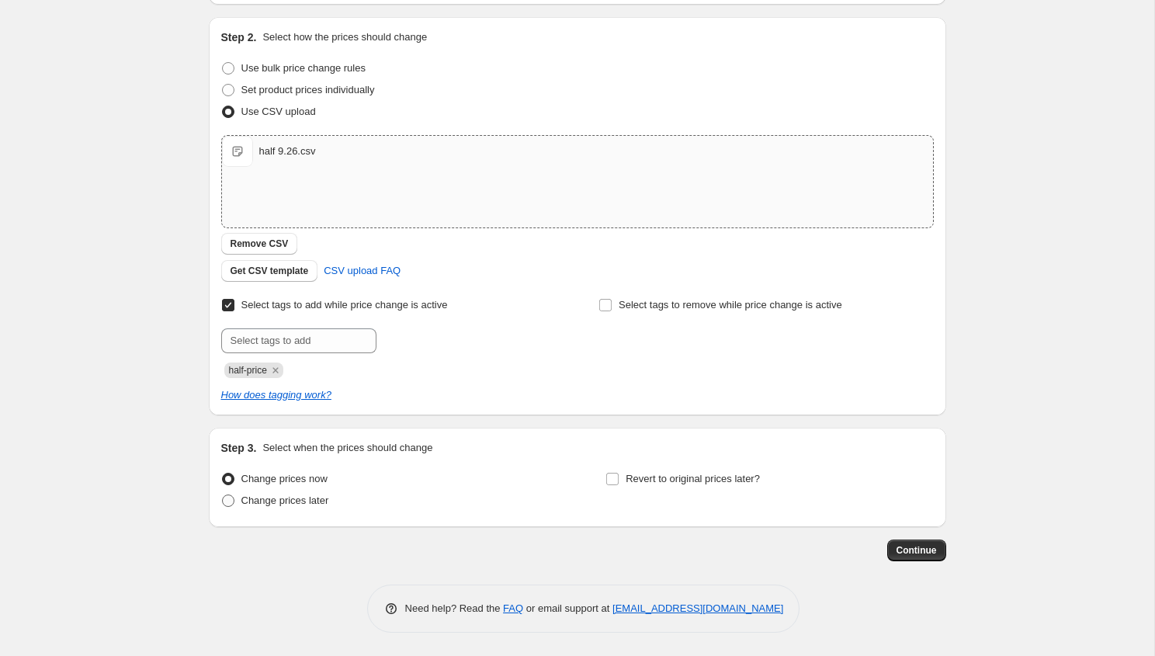
click at [319, 500] on span "Change prices later" at bounding box center [285, 501] width 88 height 12
click at [223, 495] on input "Change prices later" at bounding box center [222, 495] width 1 height 1
radio input "true"
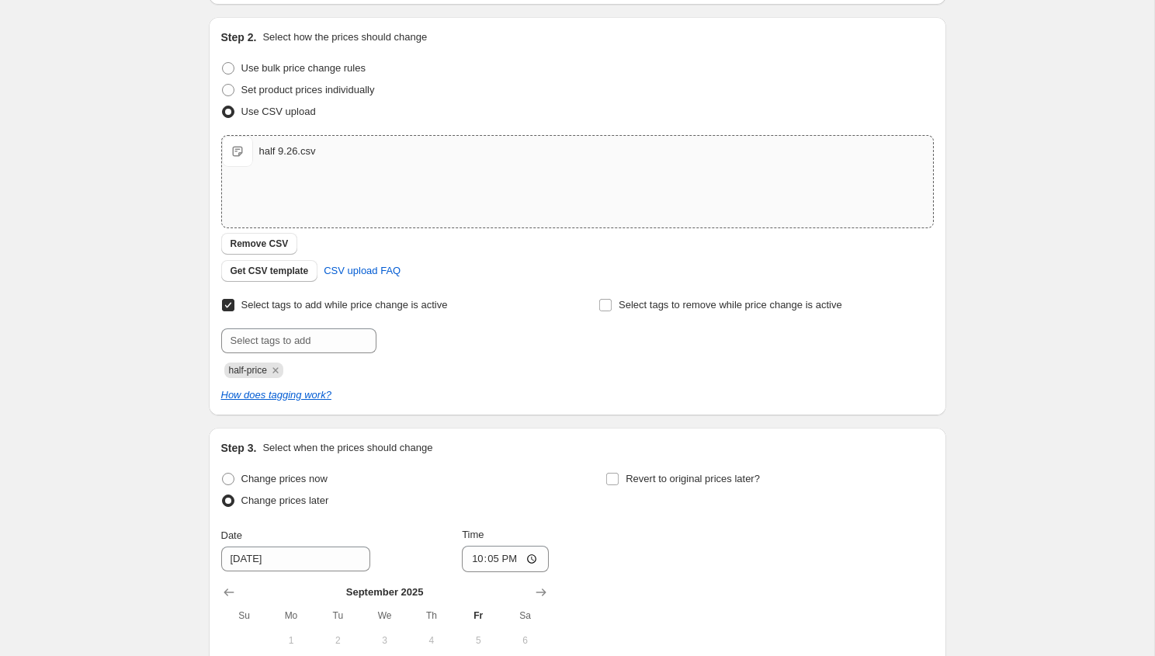
scroll to position [416, 0]
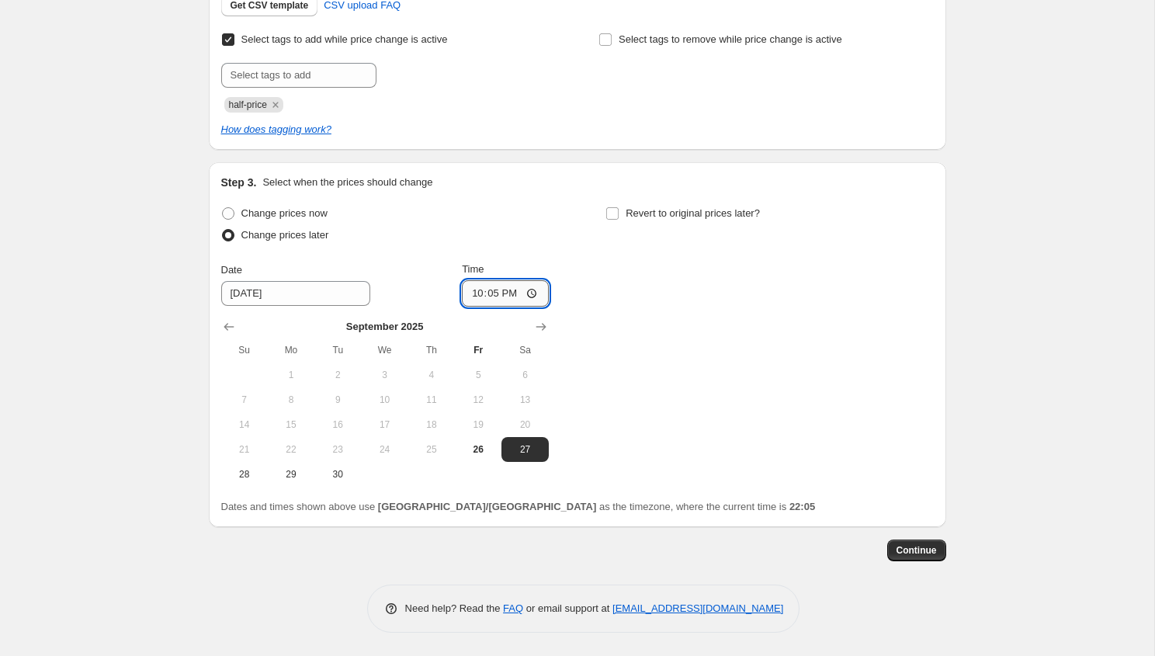
click at [505, 295] on input "22:05" at bounding box center [505, 293] width 87 height 26
type input "22:15"
click at [484, 451] on span "26" at bounding box center [478, 449] width 34 height 12
type input "9/26/2025"
click at [621, 213] on label "Revert to original prices later?" at bounding box center [683, 214] width 155 height 22
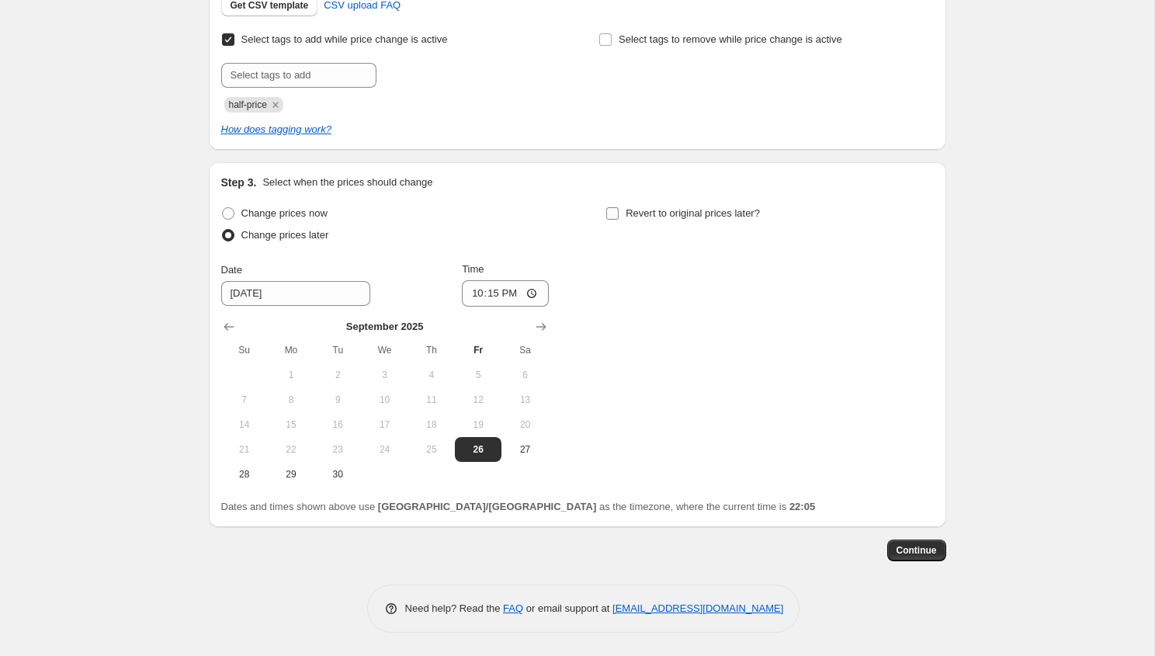
click at [619, 213] on input "Revert to original prices later?" at bounding box center [612, 213] width 12 height 12
checkbox input "true"
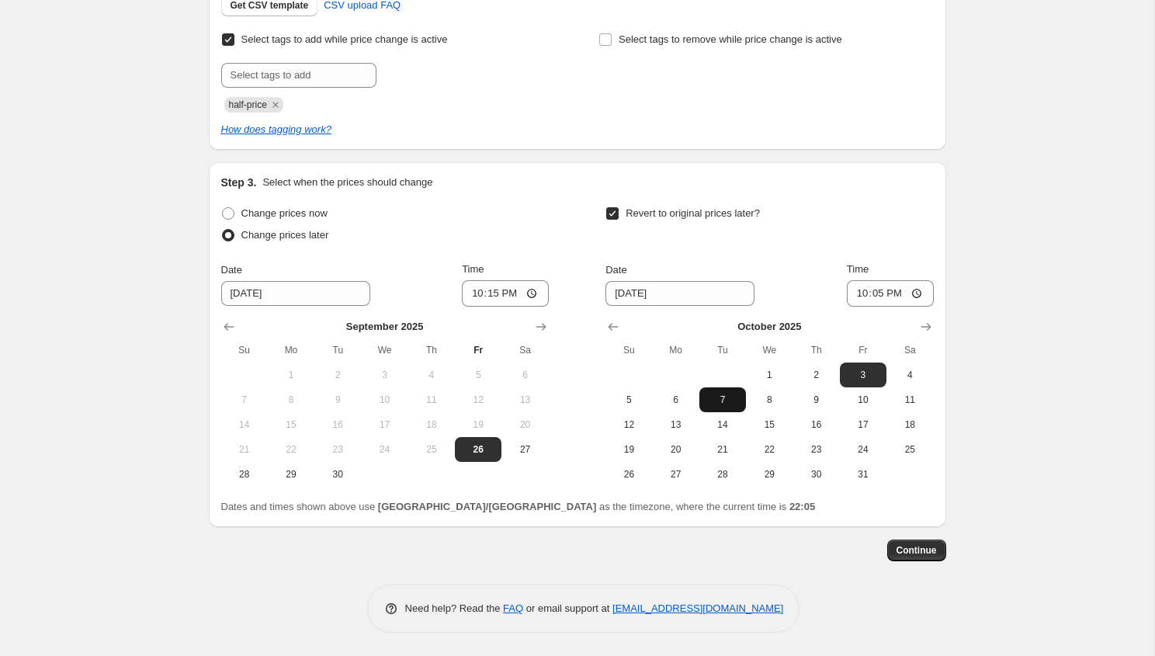
click at [718, 400] on span "7" at bounding box center [723, 400] width 34 height 12
type input "10/7/2025"
click at [880, 292] on input "22:05" at bounding box center [890, 293] width 87 height 26
type input "21:45"
click at [994, 369] on div "Create new price change job. This page is ready Create new price change job Dra…" at bounding box center [577, 120] width 1155 height 1072
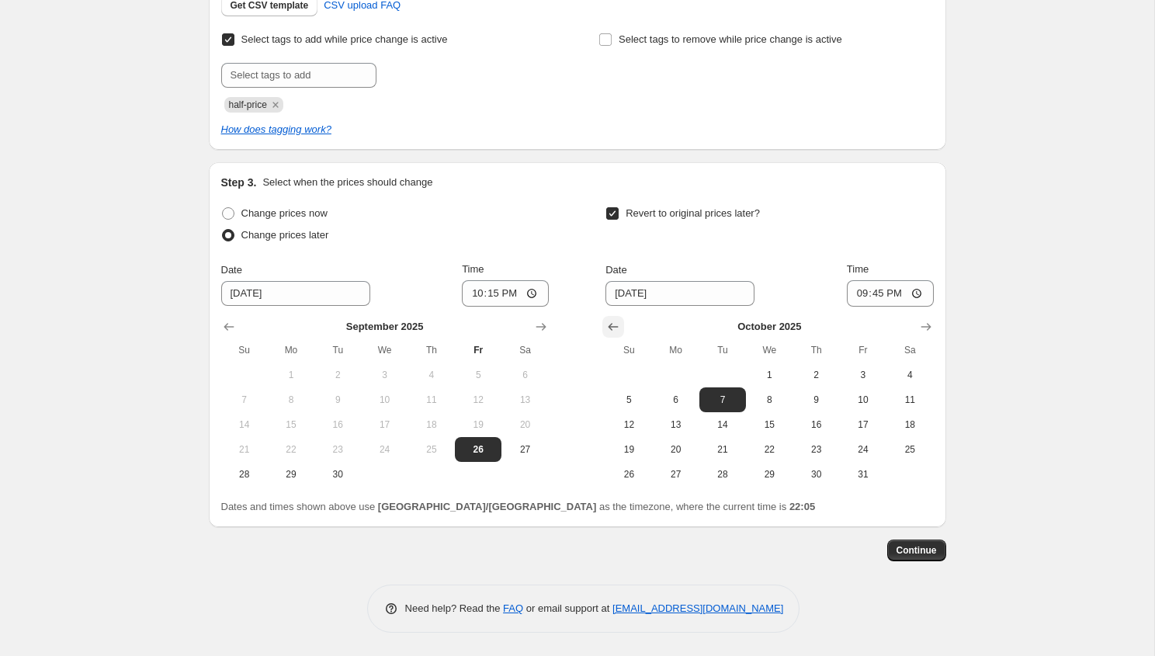
click at [613, 326] on icon "Show previous month, September 2025" at bounding box center [614, 327] width 10 height 8
click at [728, 473] on span "30" at bounding box center [723, 474] width 34 height 12
type input "[DATE]"
click at [919, 554] on span "Continue" at bounding box center [917, 550] width 40 height 12
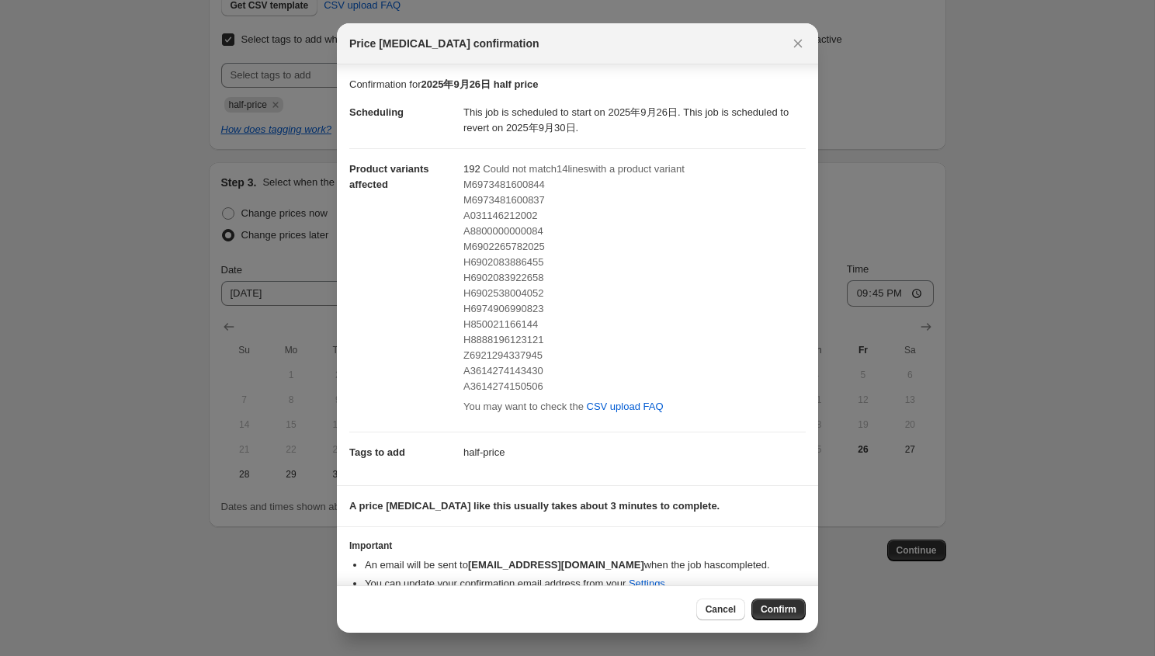
scroll to position [22, 0]
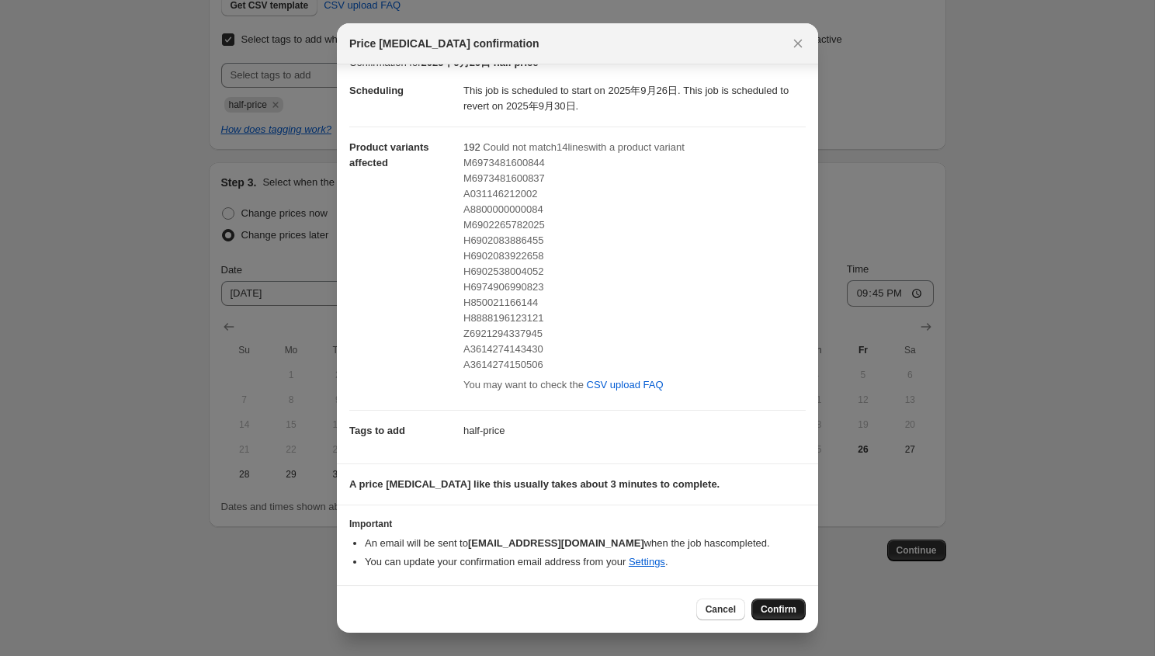
click at [775, 614] on span "Confirm" at bounding box center [779, 609] width 36 height 12
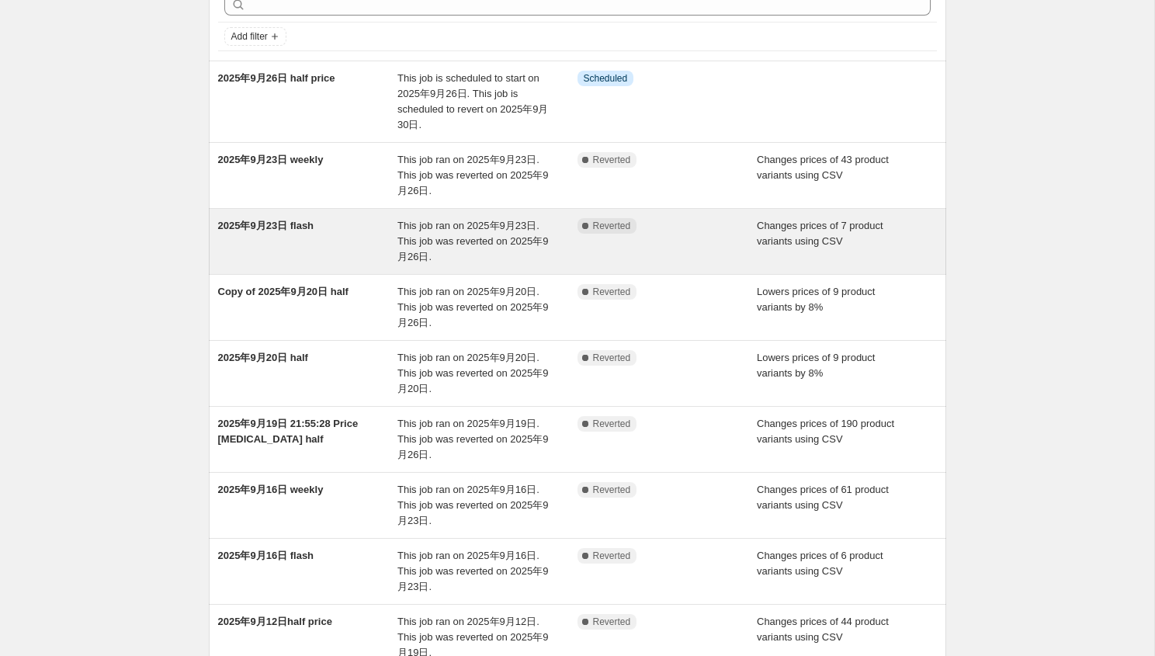
scroll to position [85, 0]
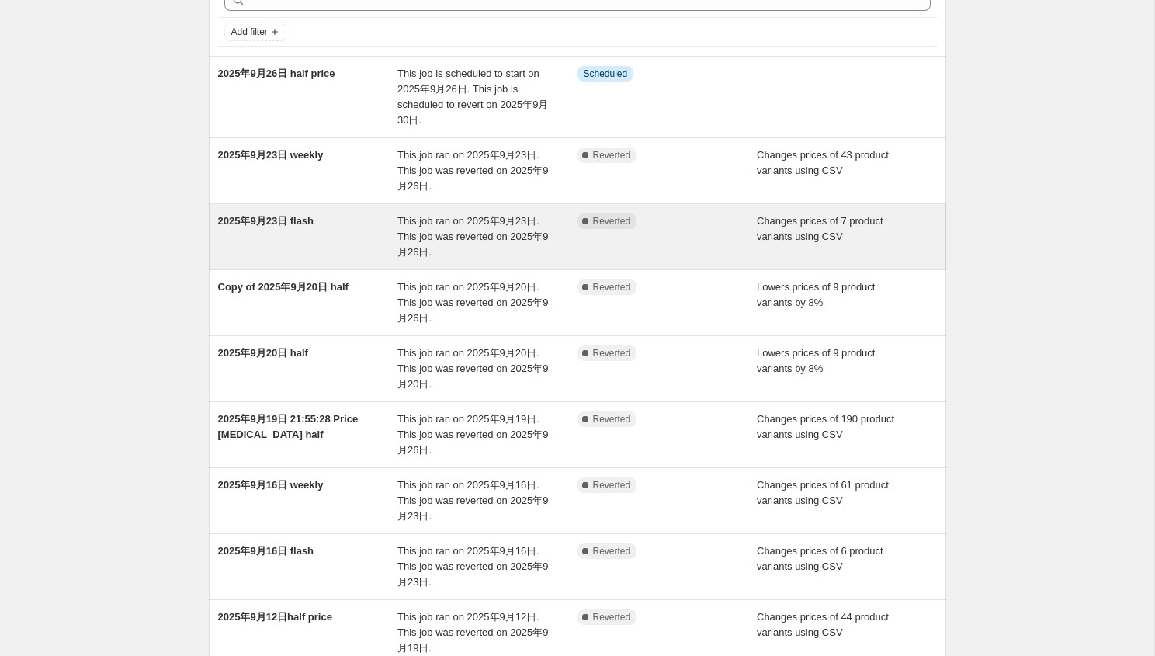
click at [853, 223] on span "Changes prices of 7 product variants using CSV" at bounding box center [820, 228] width 127 height 27
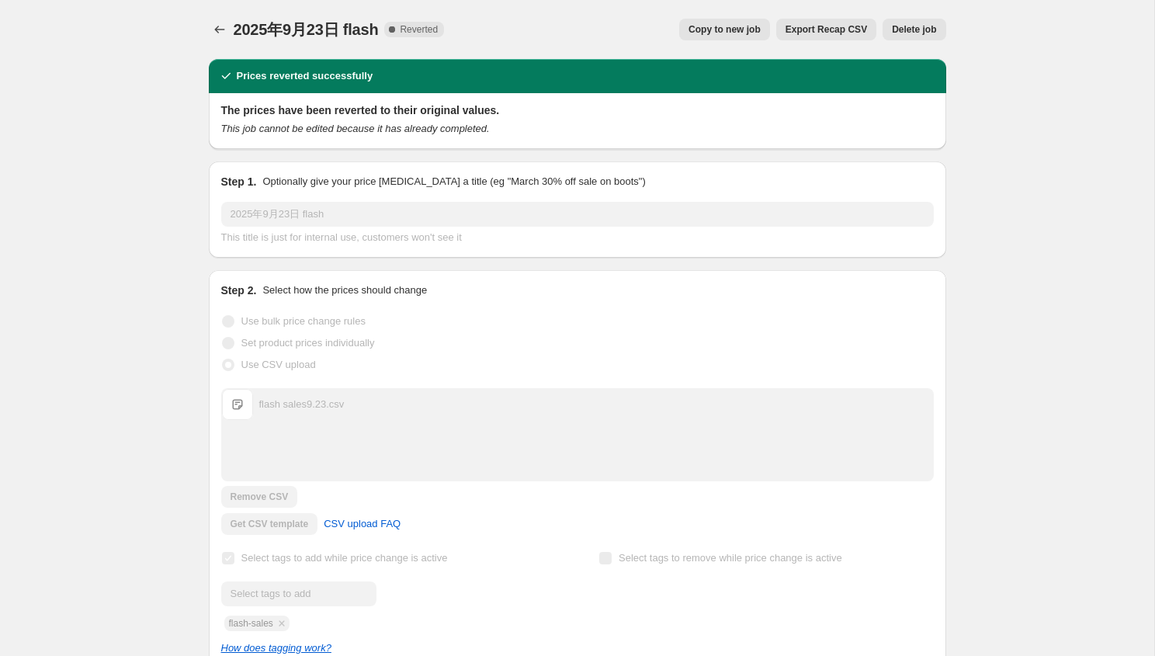
click at [730, 30] on span "Copy to new job" at bounding box center [725, 29] width 72 height 12
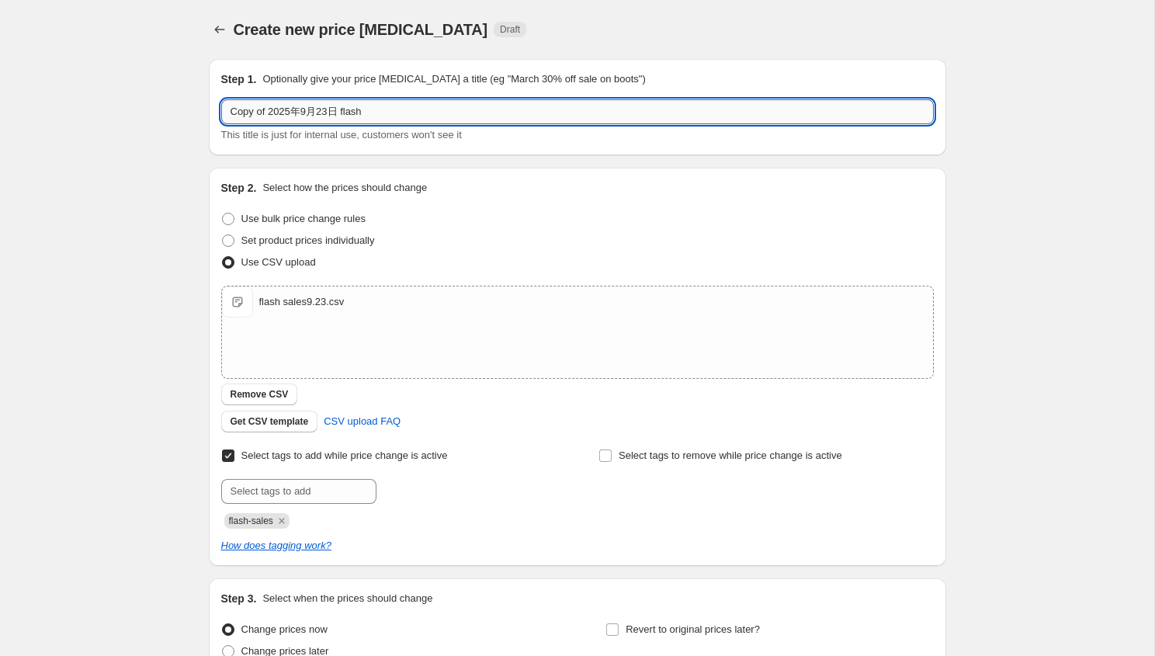
click at [420, 113] on input "Copy of 2025年9月23日 flash" at bounding box center [577, 111] width 713 height 25
type input "Copy of 2025年9月23日 flash reopen"
click at [966, 280] on div "Create new price change job. This page is ready Create new price change job Dra…" at bounding box center [577, 403] width 1155 height 807
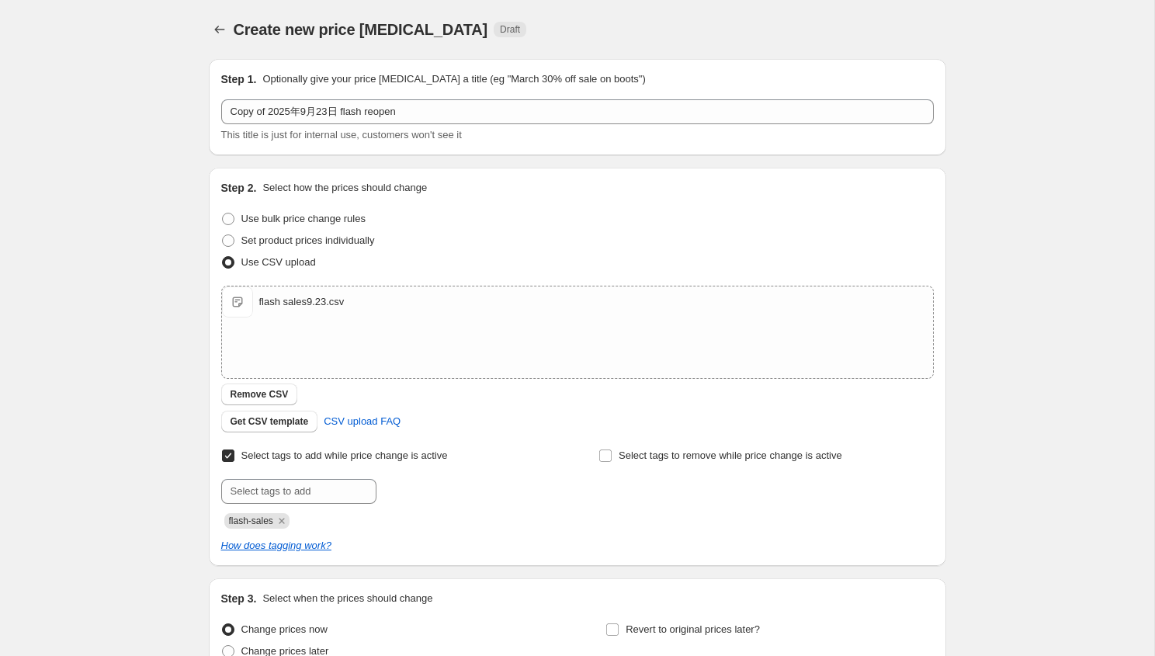
scroll to position [151, 0]
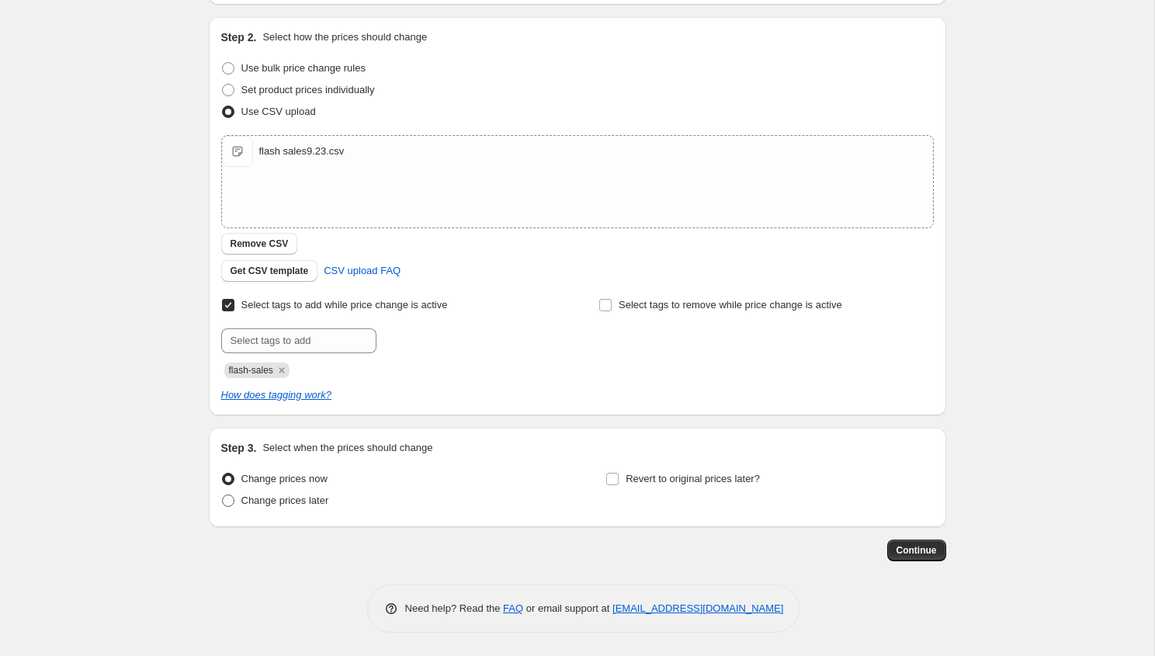
click at [319, 502] on span "Change prices later" at bounding box center [285, 501] width 88 height 12
click at [223, 495] on input "Change prices later" at bounding box center [222, 495] width 1 height 1
radio input "true"
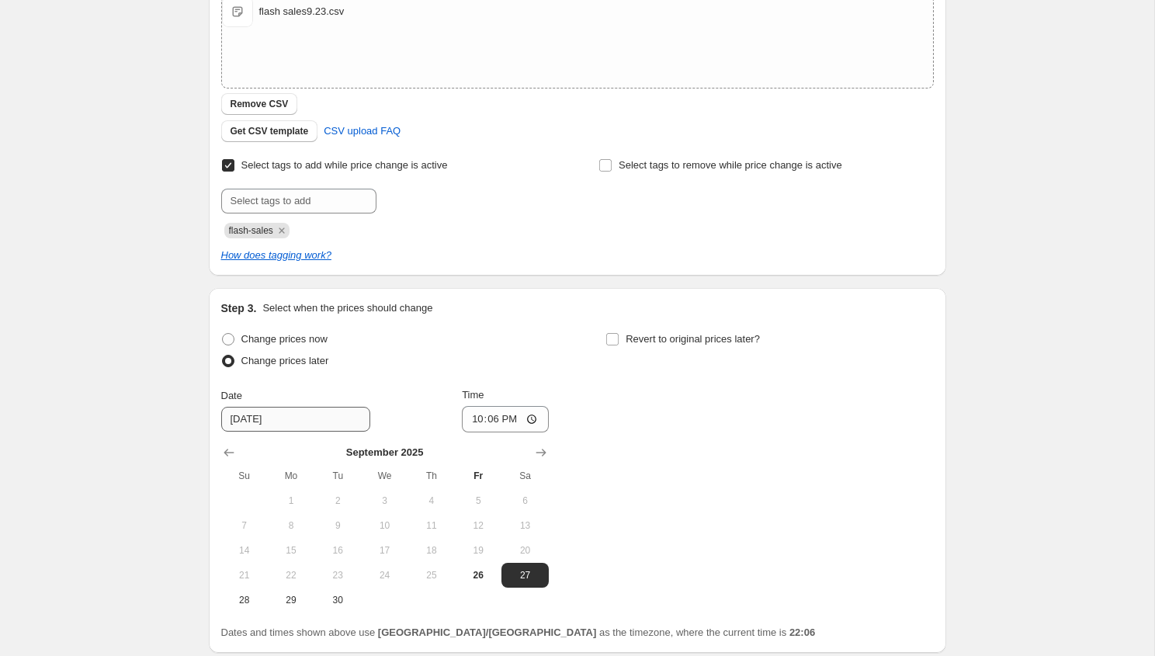
scroll to position [291, 0]
click at [509, 424] on input "22:06" at bounding box center [505, 418] width 87 height 26
type input "22:15"
click at [480, 572] on span "26" at bounding box center [478, 574] width 34 height 12
type input "9/26/2025"
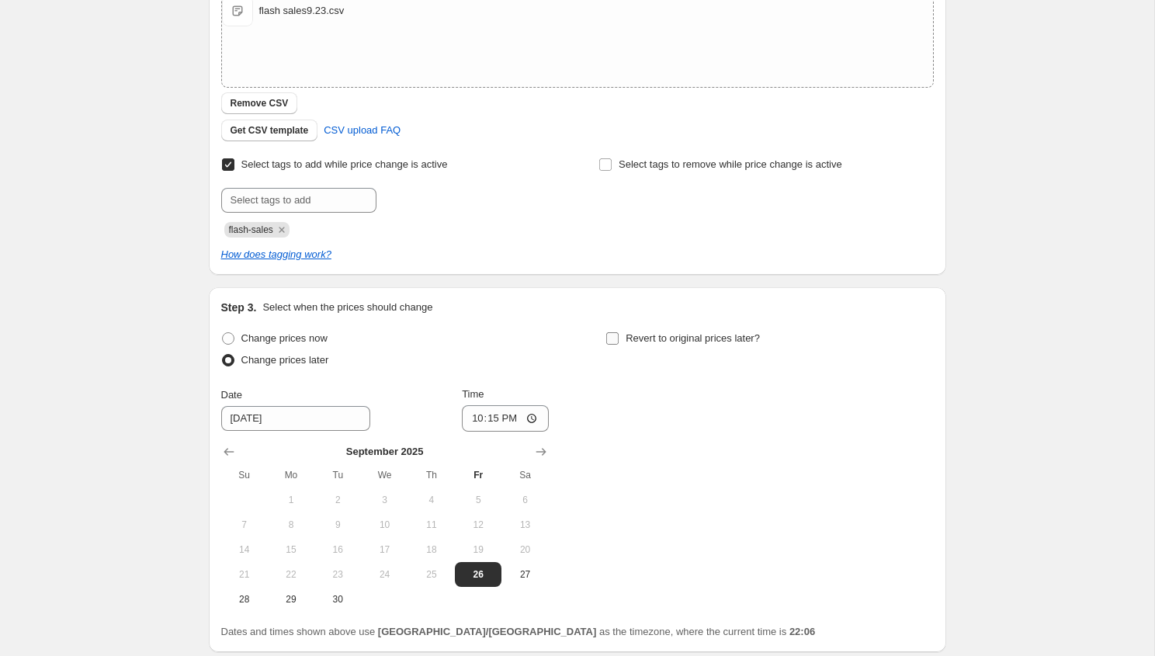
click at [614, 340] on input "Revert to original prices later?" at bounding box center [612, 338] width 12 height 12
checkbox input "true"
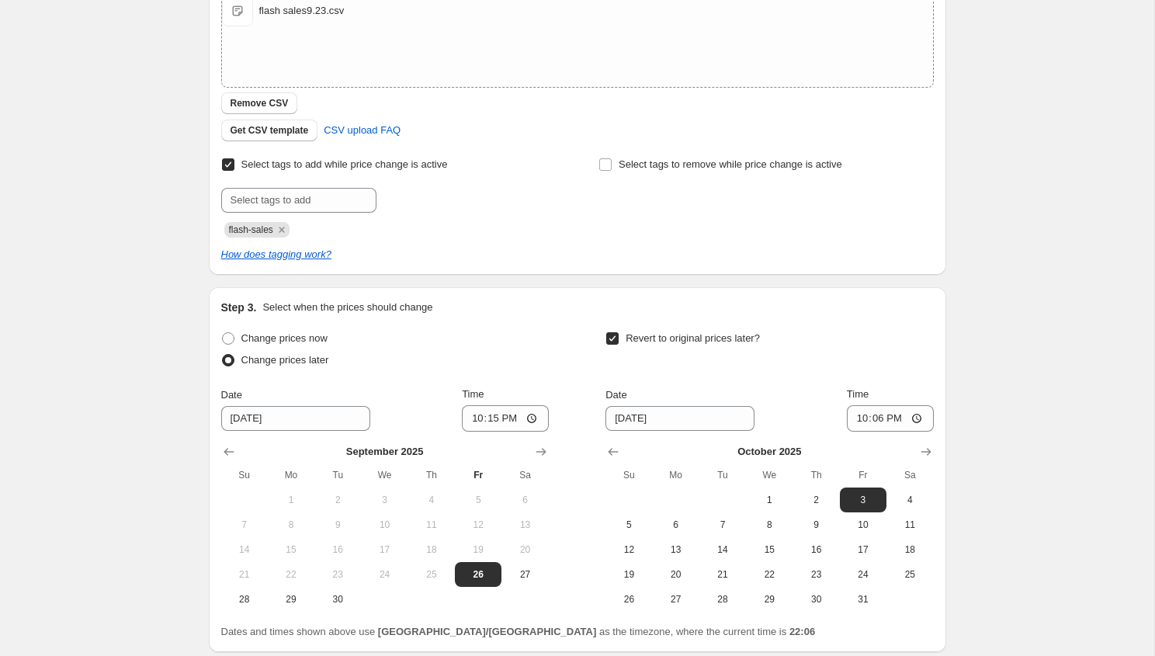
scroll to position [416, 0]
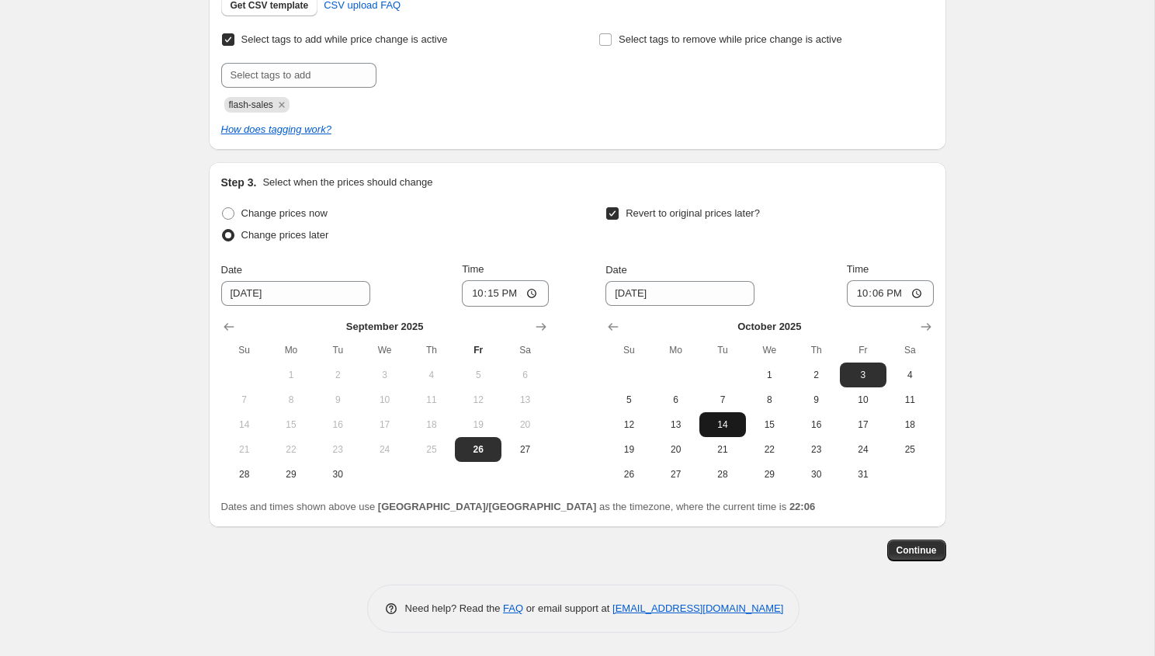
click at [725, 426] on span "14" at bounding box center [723, 424] width 34 height 12
click at [724, 405] on button "7" at bounding box center [723, 399] width 47 height 25
click at [617, 326] on icon "Show previous month, September 2025" at bounding box center [614, 327] width 10 height 8
click at [725, 377] on span "2" at bounding box center [723, 375] width 34 height 12
click at [724, 467] on button "30" at bounding box center [723, 474] width 47 height 25
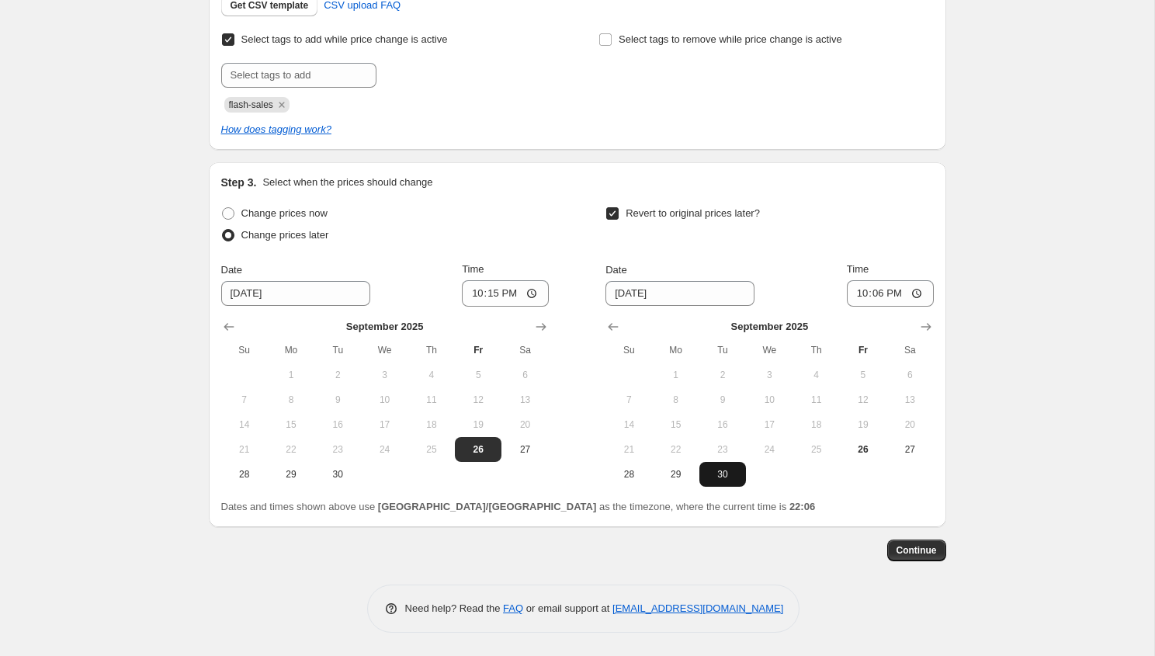
type input "[DATE]"
click at [878, 293] on input "22:06" at bounding box center [890, 293] width 87 height 26
type input "21:45"
click at [915, 548] on span "Continue" at bounding box center [917, 550] width 40 height 12
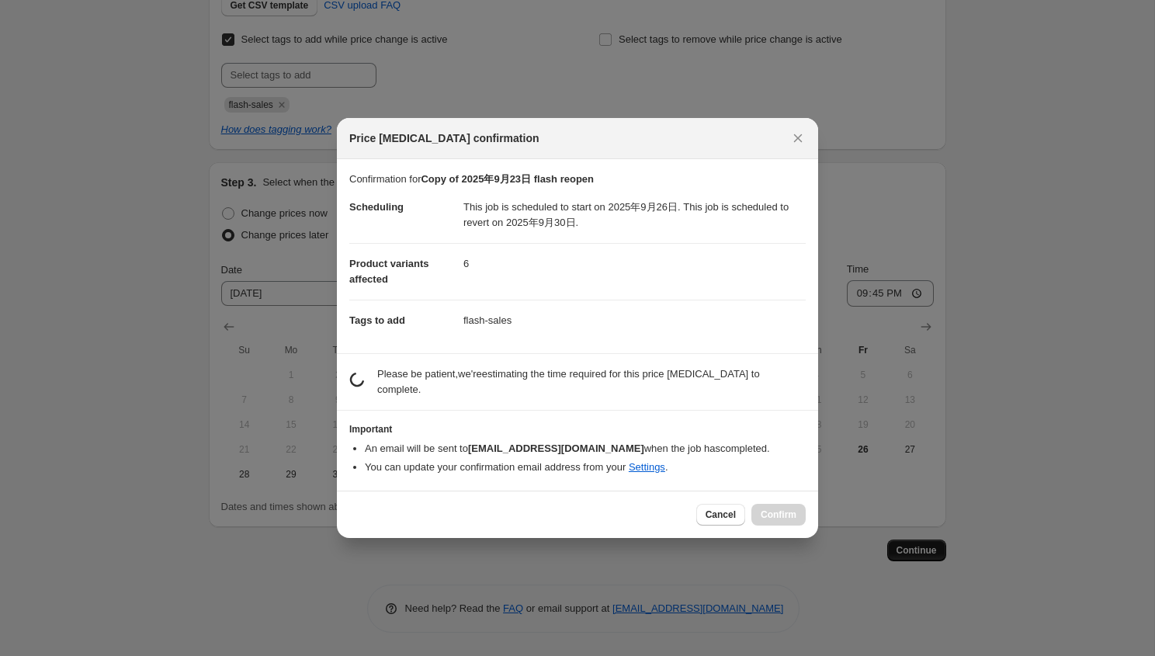
scroll to position [0, 0]
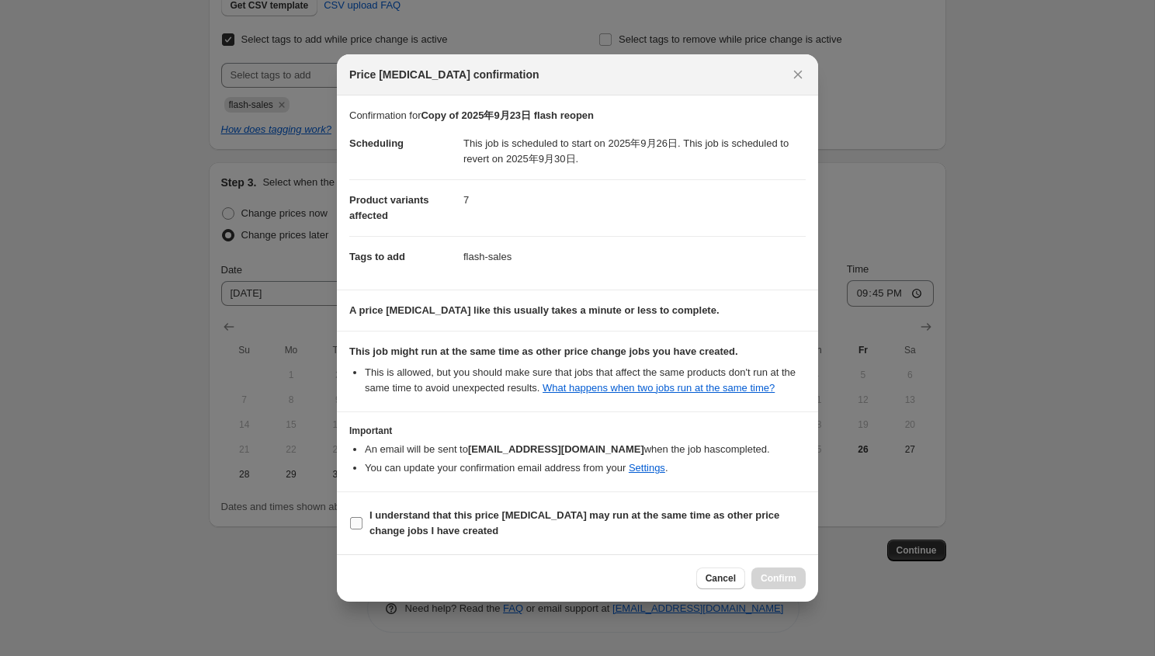
click at [630, 532] on span "I understand that this price change job may run at the same time as other price…" at bounding box center [588, 523] width 436 height 31
click at [363, 530] on input "I understand that this price change job may run at the same time as other price…" at bounding box center [356, 523] width 12 height 12
checkbox input "true"
click at [803, 585] on button "Confirm" at bounding box center [779, 579] width 54 height 22
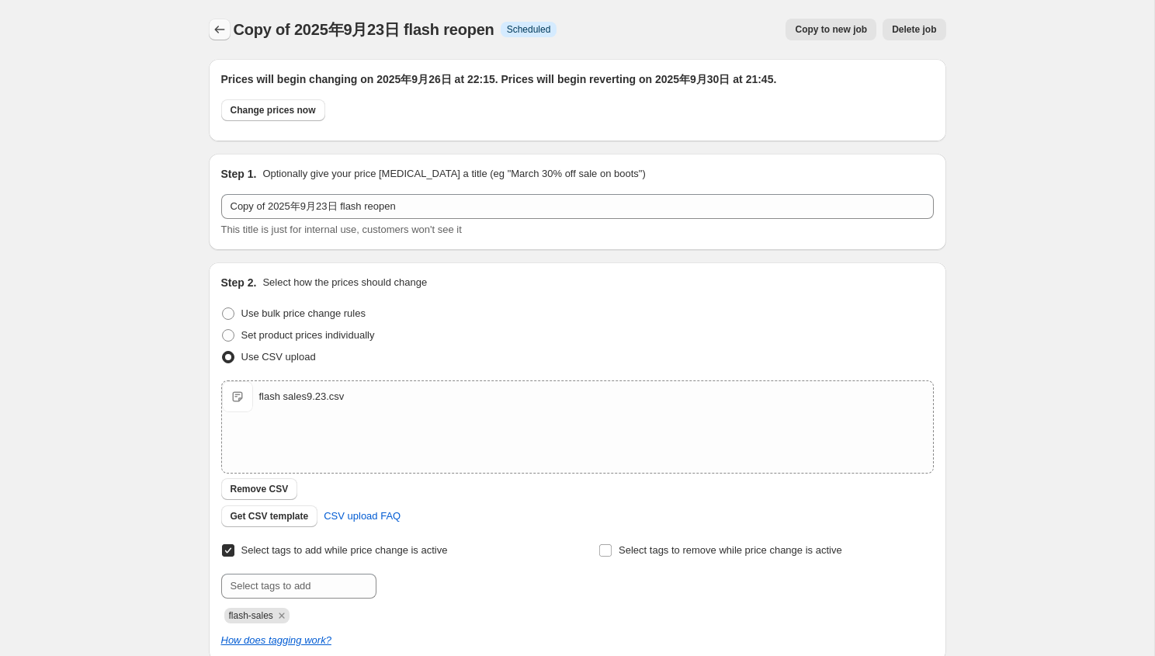
click at [220, 38] on button "Price change jobs" at bounding box center [220, 30] width 22 height 22
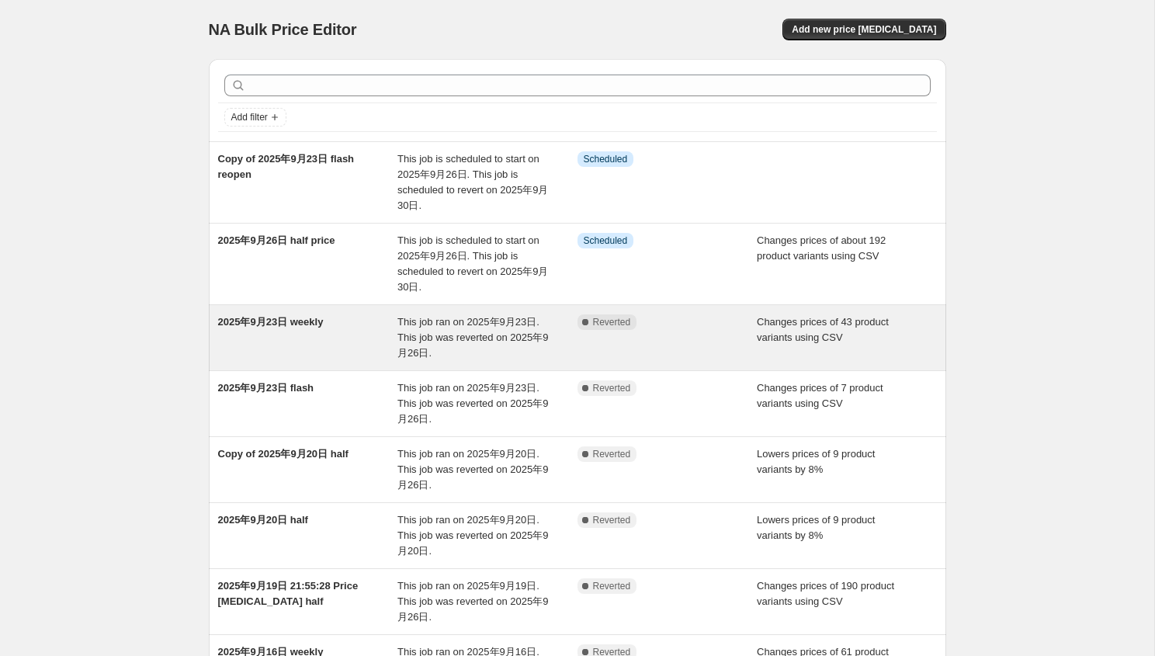
click at [384, 325] on div "2025年9月23日 weekly" at bounding box center [308, 337] width 180 height 47
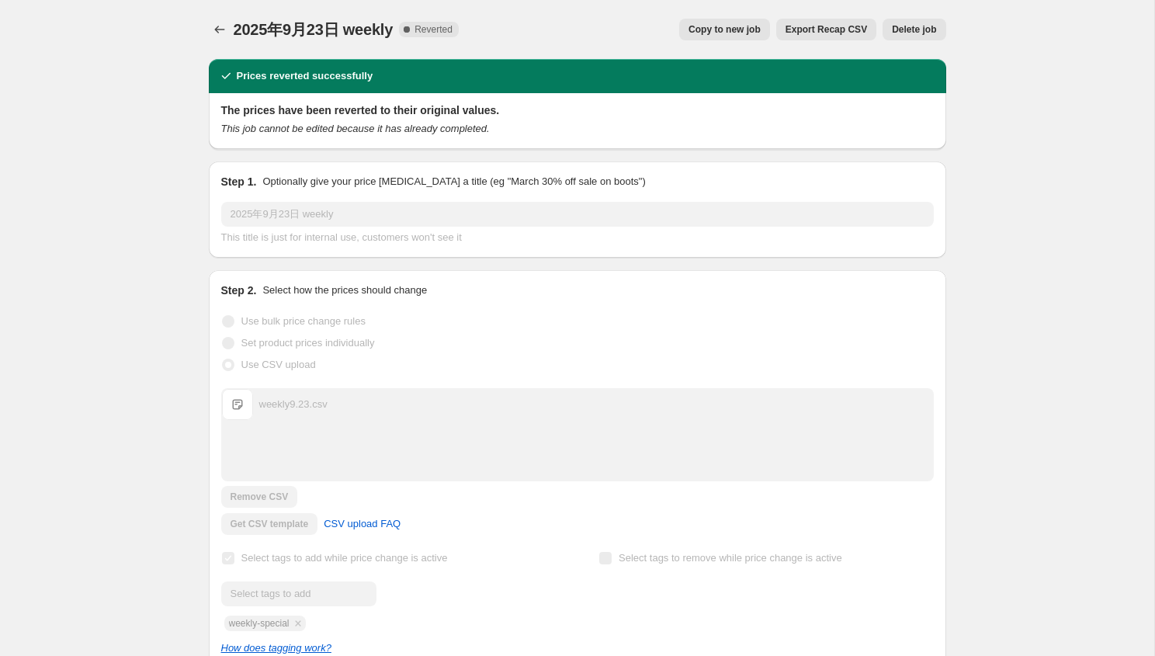
click at [741, 25] on span "Copy to new job" at bounding box center [725, 29] width 72 height 12
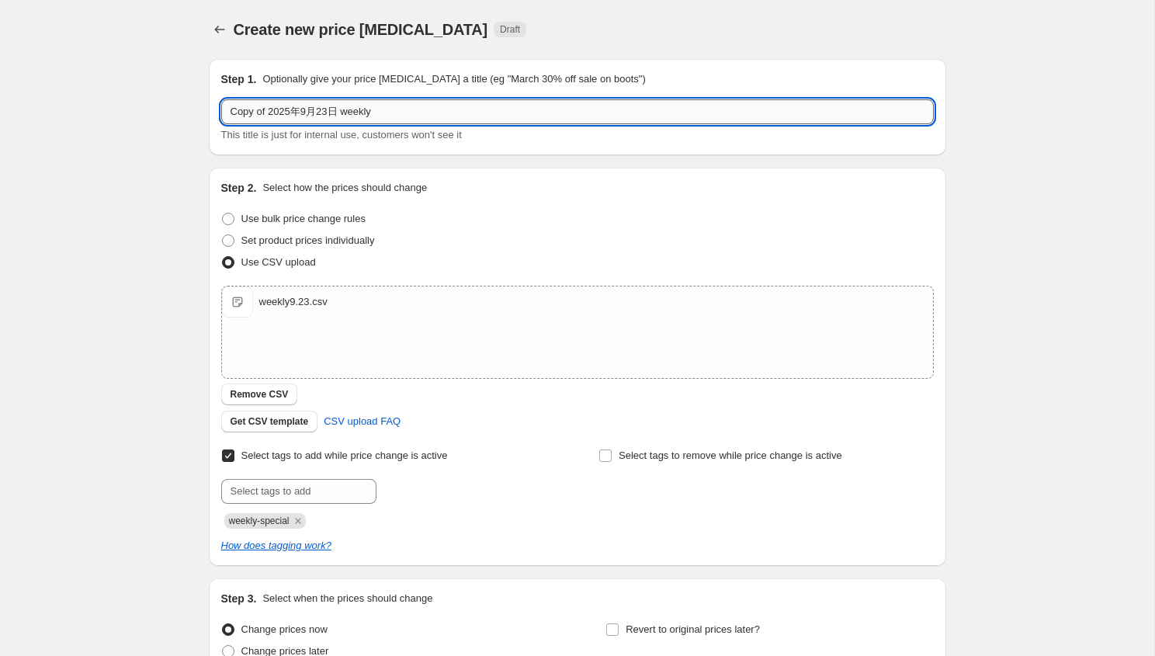
click at [395, 114] on input "Copy of 2025年9月23日 weekly" at bounding box center [577, 111] width 713 height 25
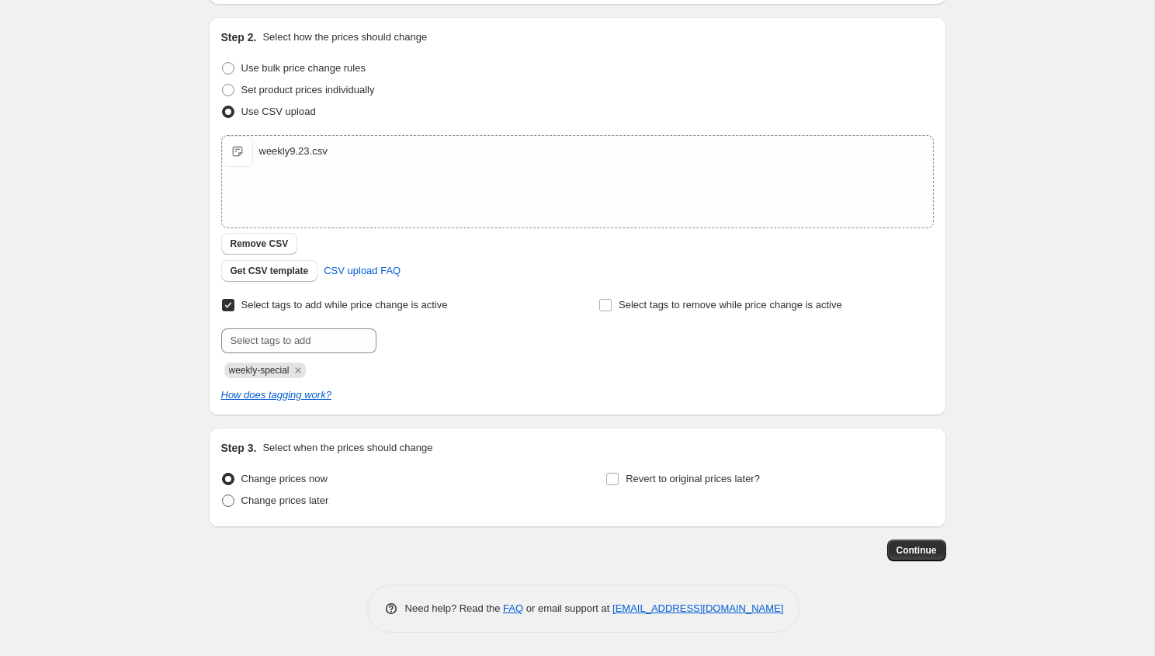
type input "Copy of 2025年9月23日 weekly reopen"
click at [317, 497] on span "Change prices later" at bounding box center [285, 501] width 88 height 12
click at [223, 495] on input "Change prices later" at bounding box center [222, 495] width 1 height 1
radio input "true"
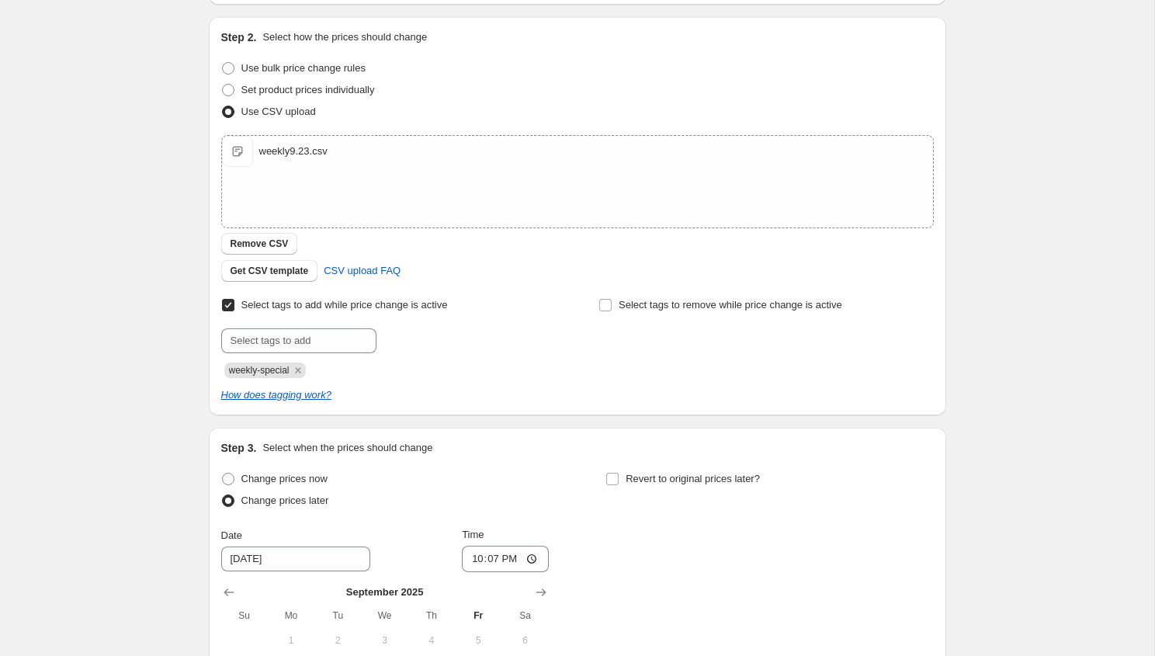
scroll to position [416, 0]
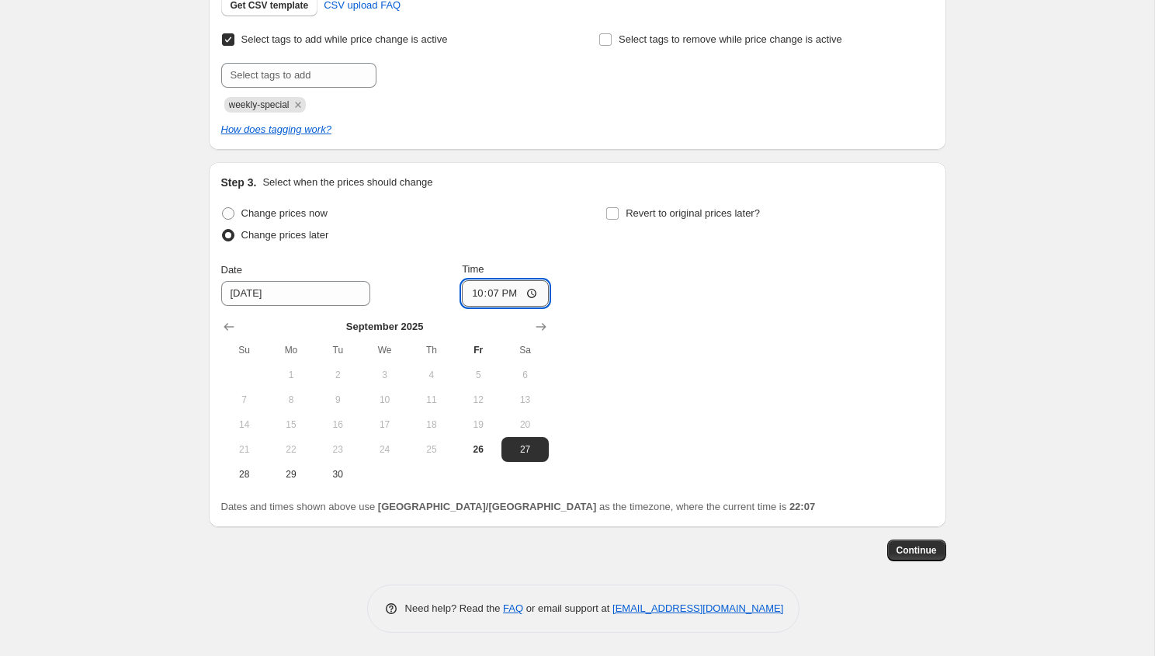
click at [512, 296] on input "22:07" at bounding box center [505, 293] width 87 height 26
type input "22:15"
click at [487, 450] on span "26" at bounding box center [478, 449] width 34 height 12
type input "9/26/2025"
click at [622, 213] on label "Revert to original prices later?" at bounding box center [683, 214] width 155 height 22
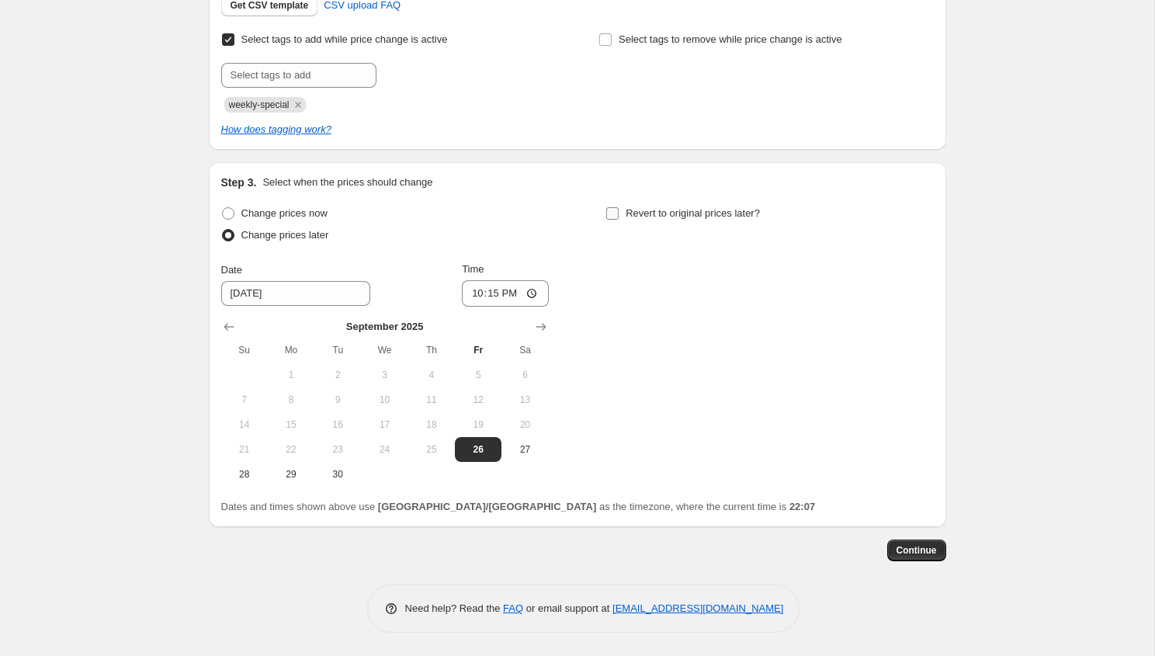
click at [619, 213] on input "Revert to original prices later?" at bounding box center [612, 213] width 12 height 12
checkbox input "true"
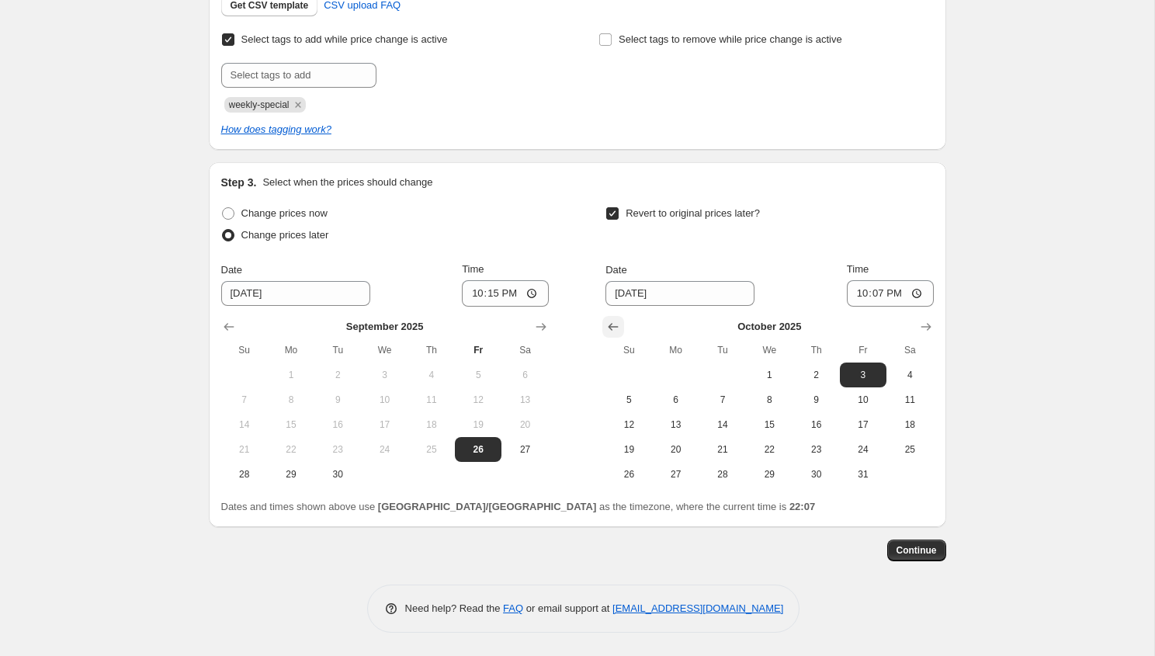
click at [621, 332] on button "Show previous month, September 2025" at bounding box center [614, 327] width 22 height 22
click at [714, 474] on span "30" at bounding box center [723, 474] width 34 height 12
type input "[DATE]"
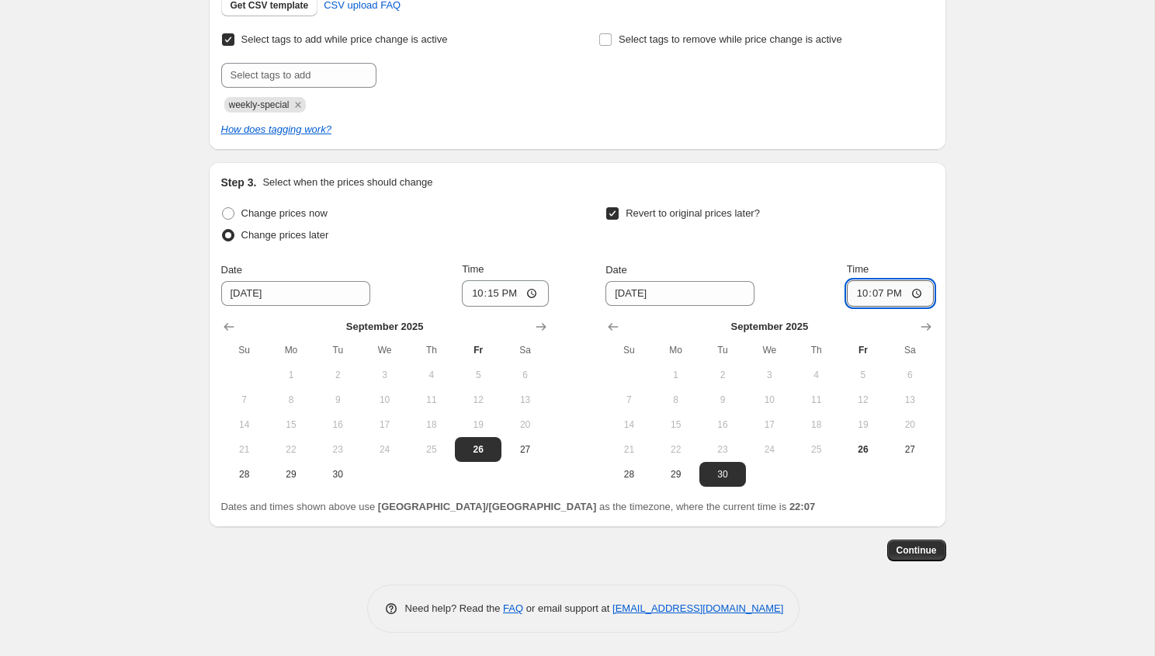
click at [878, 293] on input "22:07" at bounding box center [890, 293] width 87 height 26
type input "21:45"
click at [912, 544] on button "Continue" at bounding box center [916, 551] width 59 height 22
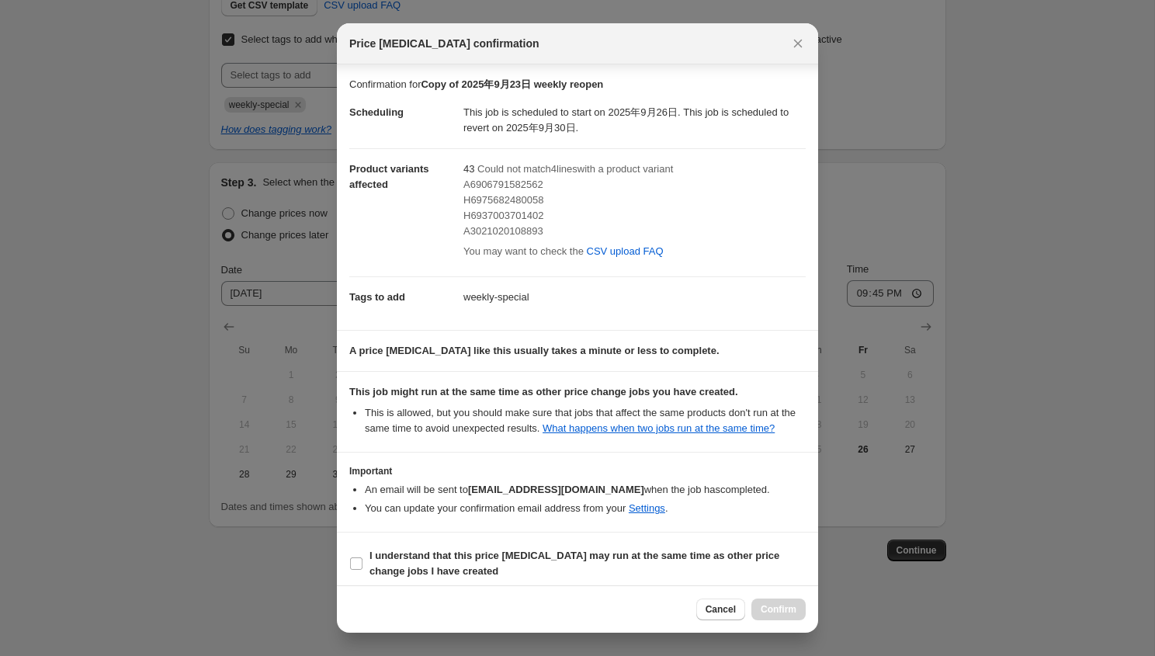
scroll to position [25, 0]
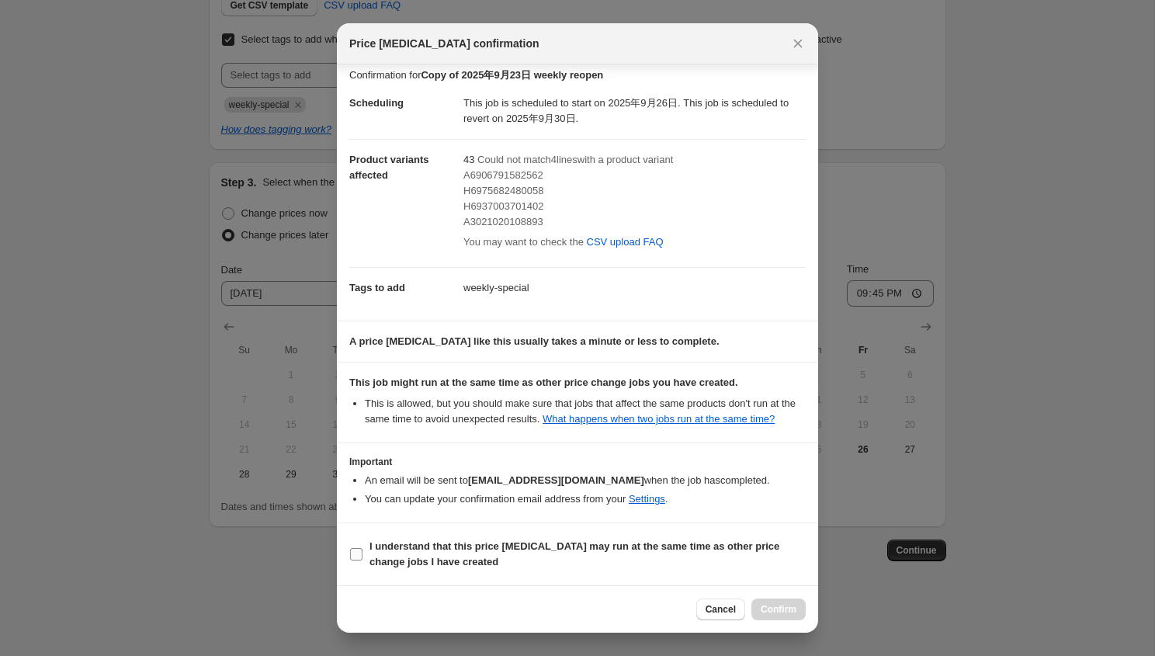
click at [484, 555] on span "I understand that this price change job may run at the same time as other price…" at bounding box center [588, 554] width 436 height 31
click at [363, 555] on input "I understand that this price change job may run at the same time as other price…" at bounding box center [356, 554] width 12 height 12
checkbox input "true"
click at [773, 606] on span "Confirm" at bounding box center [779, 609] width 36 height 12
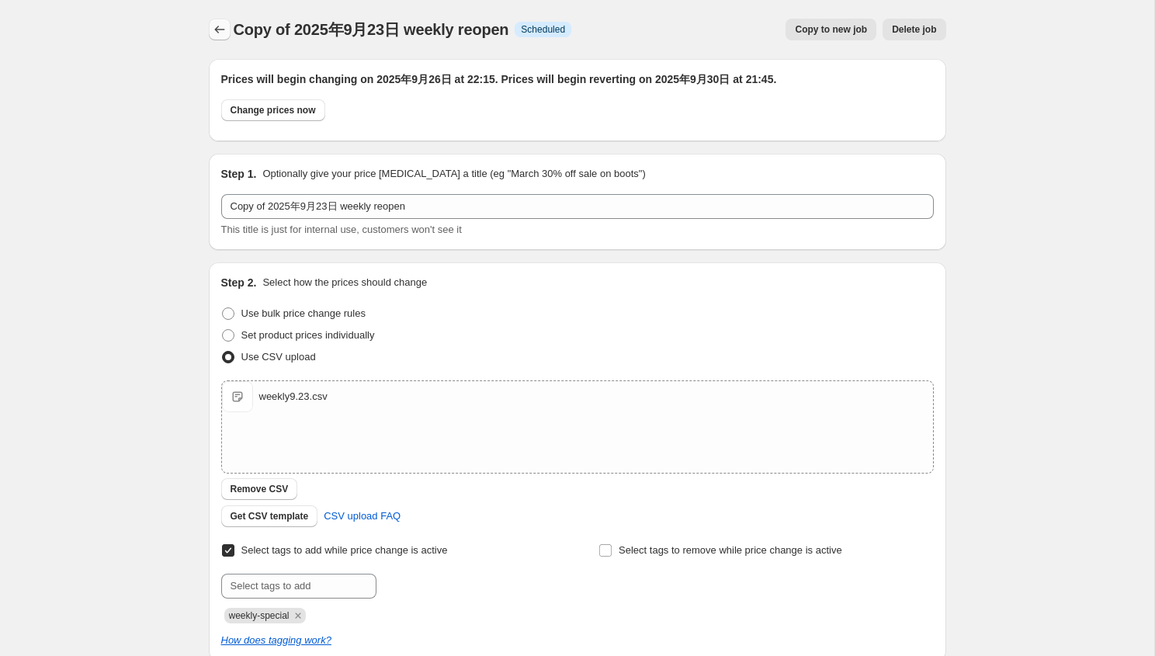
click at [217, 30] on icon "Price change jobs" at bounding box center [220, 30] width 16 height 16
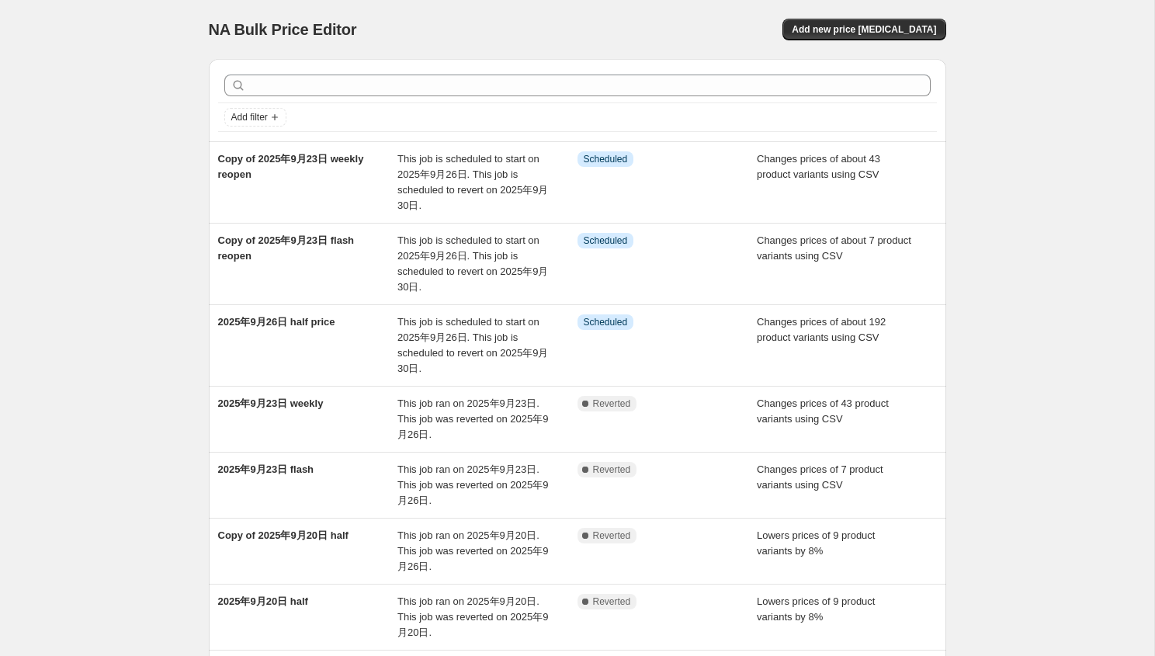
click at [1032, 228] on div "NA Bulk Price Editor. This page is ready NA Bulk Price Editor Add new price cha…" at bounding box center [577, 501] width 1155 height 1002
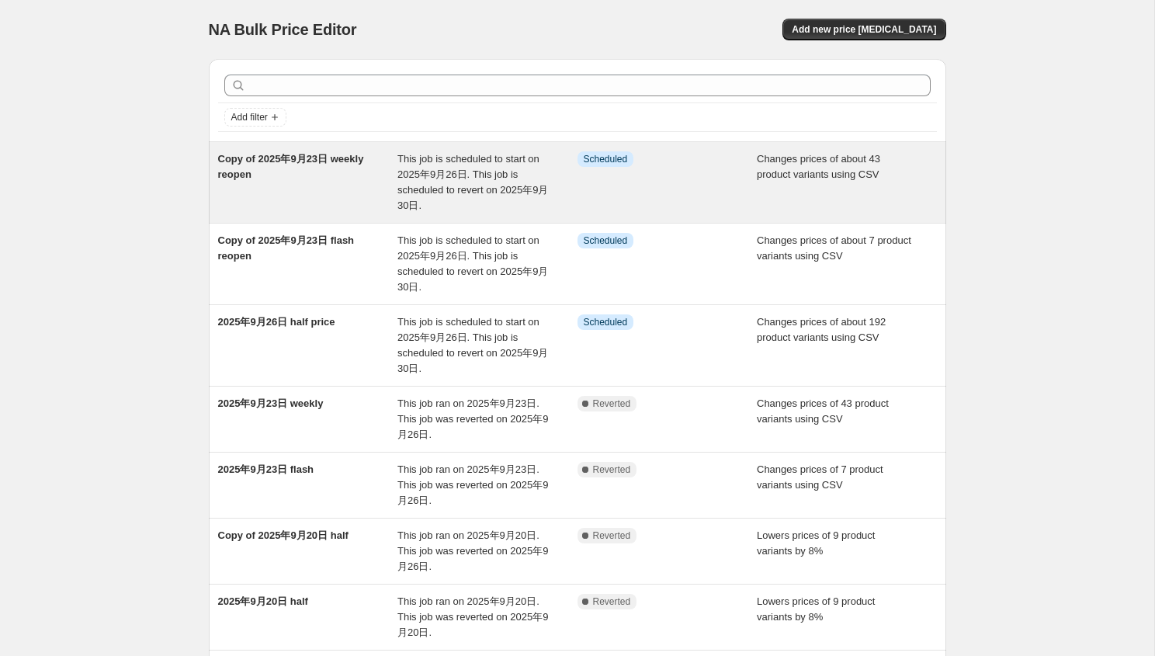
click at [728, 187] on div "Info Scheduled" at bounding box center [668, 182] width 180 height 62
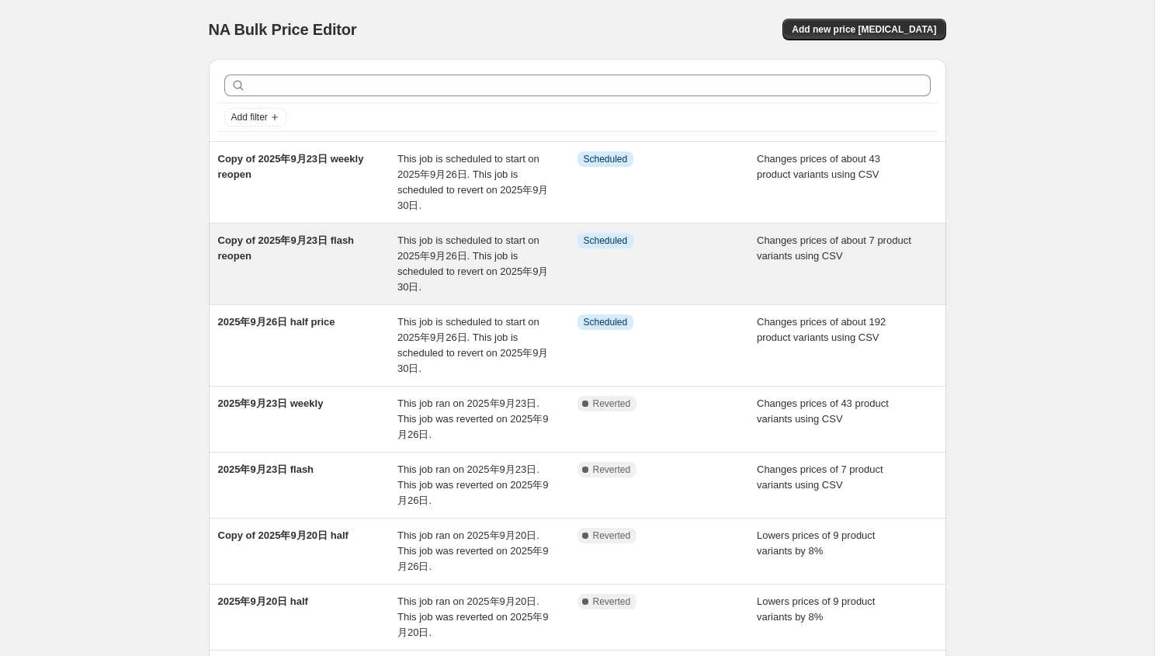
click at [711, 275] on div "Info Scheduled" at bounding box center [668, 264] width 180 height 62
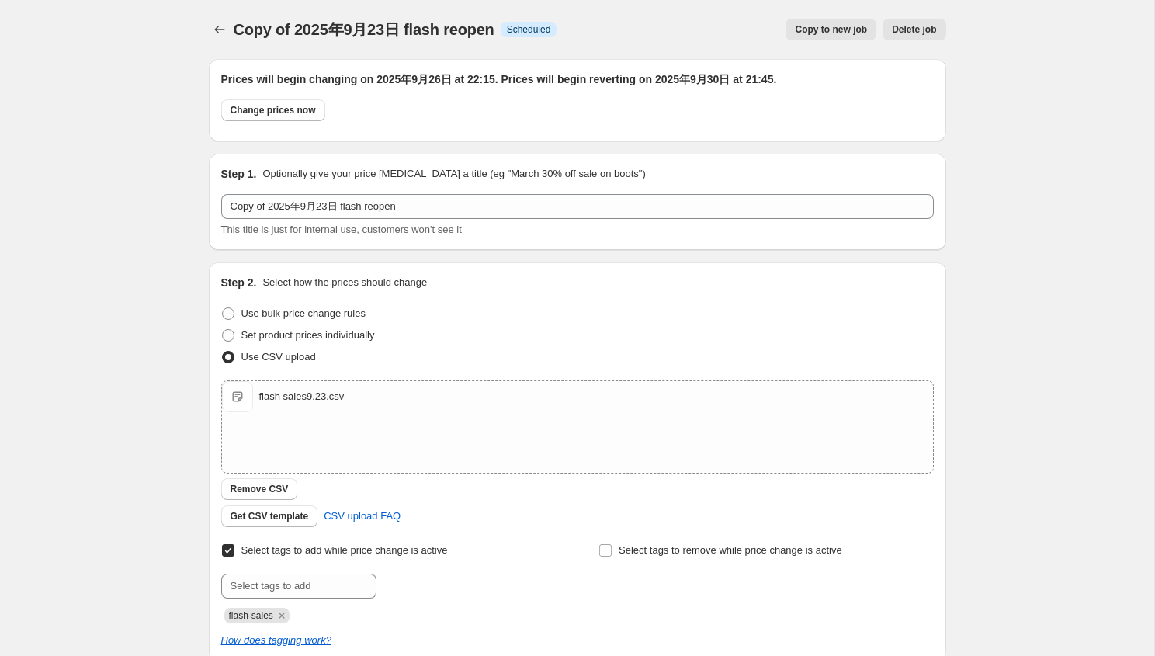
click at [907, 32] on span "Delete job" at bounding box center [914, 29] width 44 height 12
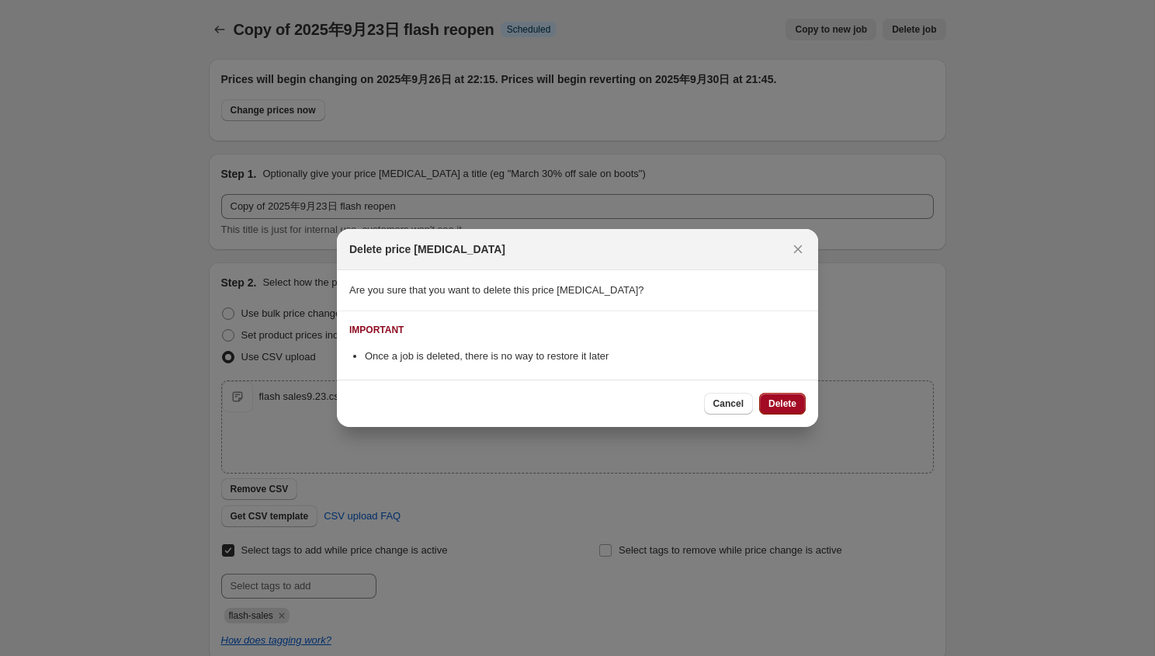
click at [785, 405] on span "Delete" at bounding box center [783, 404] width 28 height 12
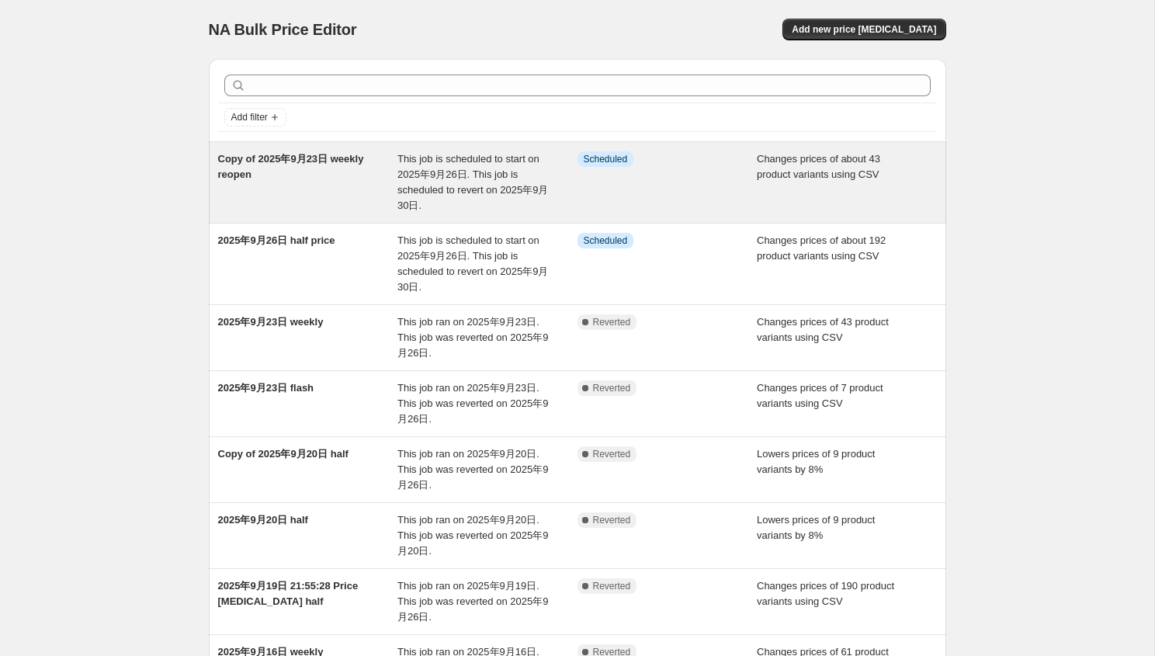
click at [446, 177] on span "This job is scheduled to start on 2025年9月26日. This job is scheduled to revert o…" at bounding box center [473, 182] width 151 height 58
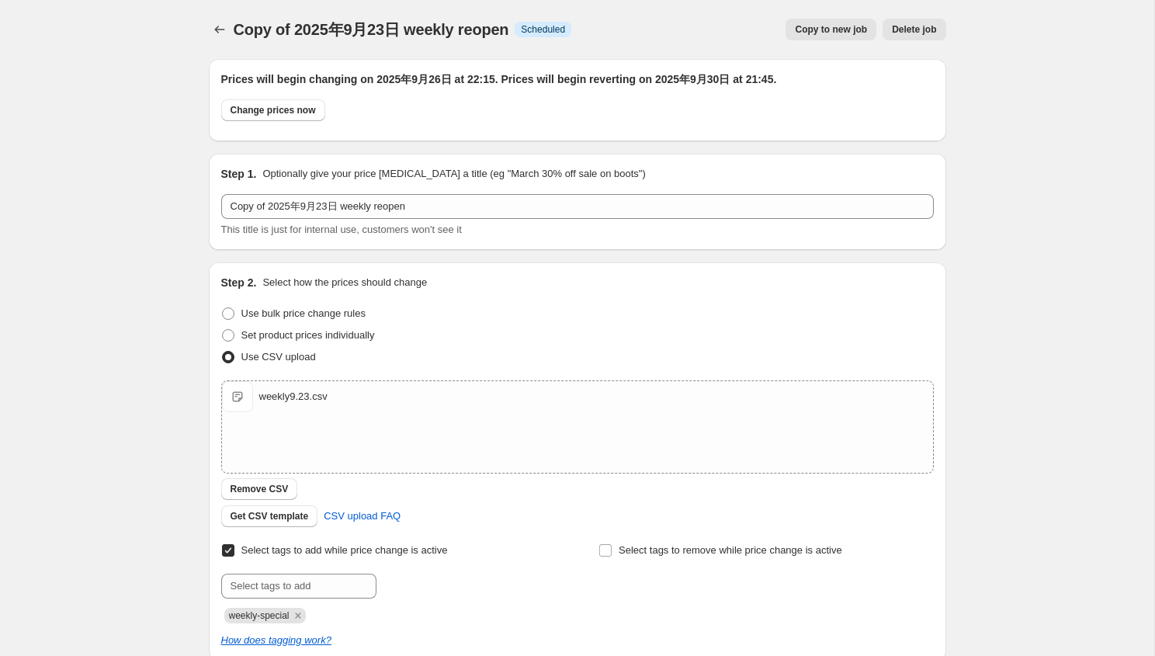
click at [927, 35] on span "Delete job" at bounding box center [914, 29] width 44 height 12
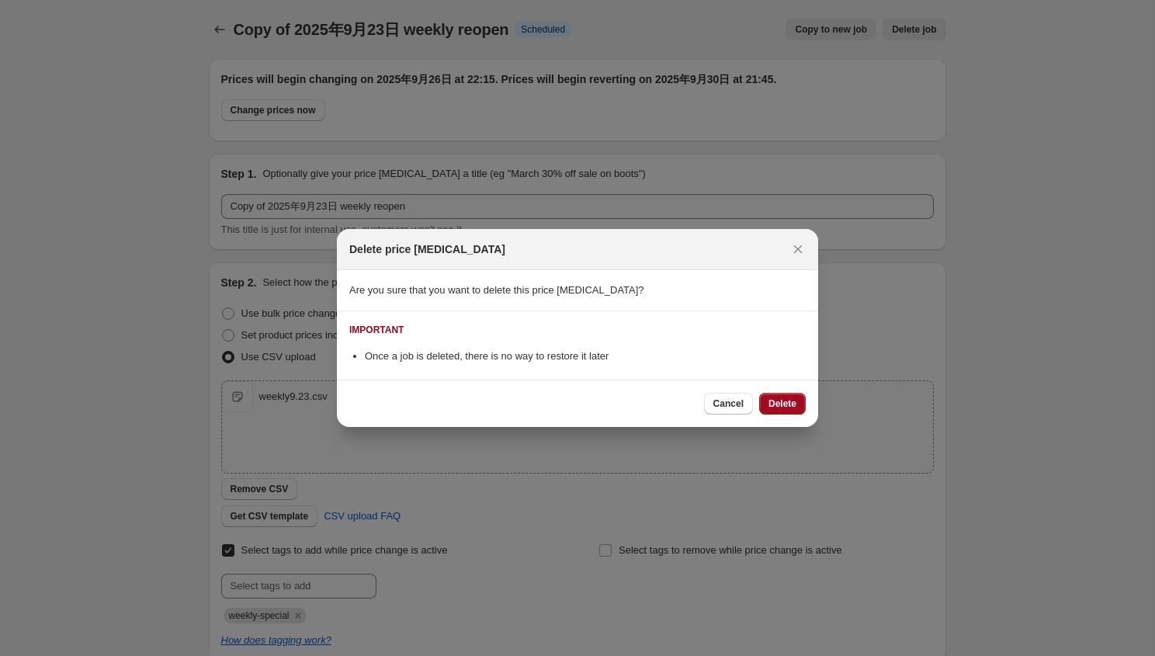
click at [778, 406] on span "Delete" at bounding box center [783, 404] width 28 height 12
